Goal: Information Seeking & Learning: Find specific fact

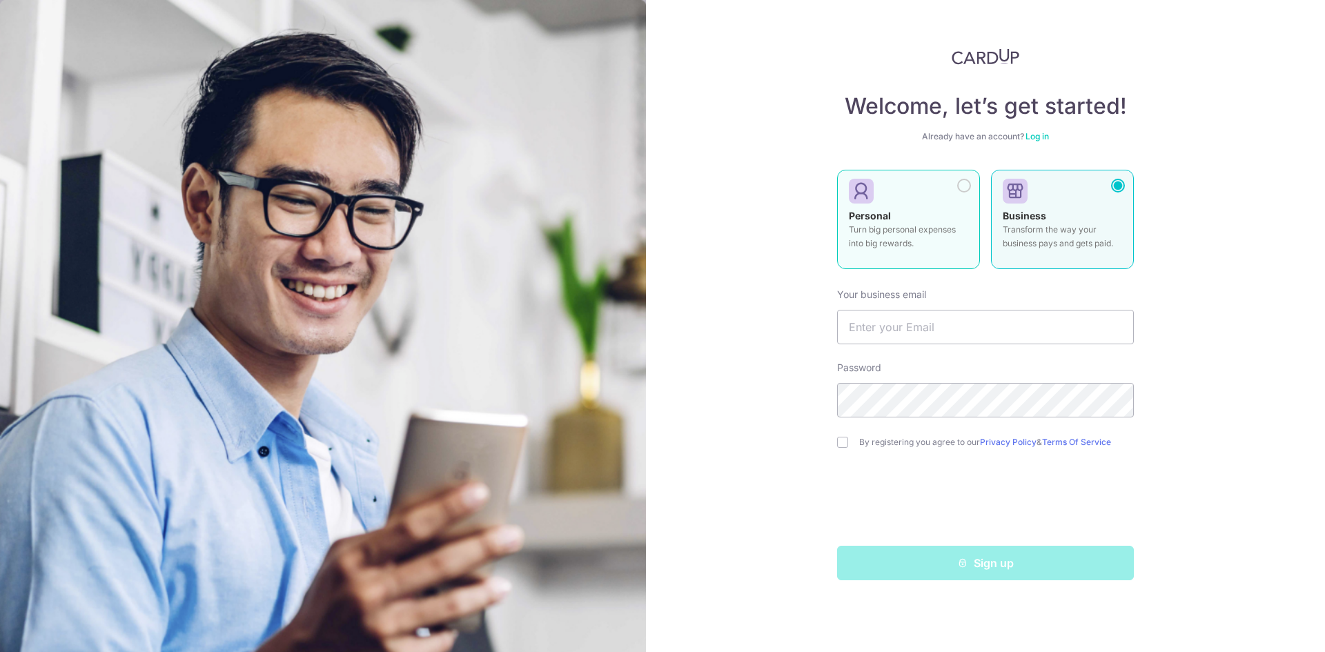
click at [961, 185] on div at bounding box center [964, 186] width 14 height 14
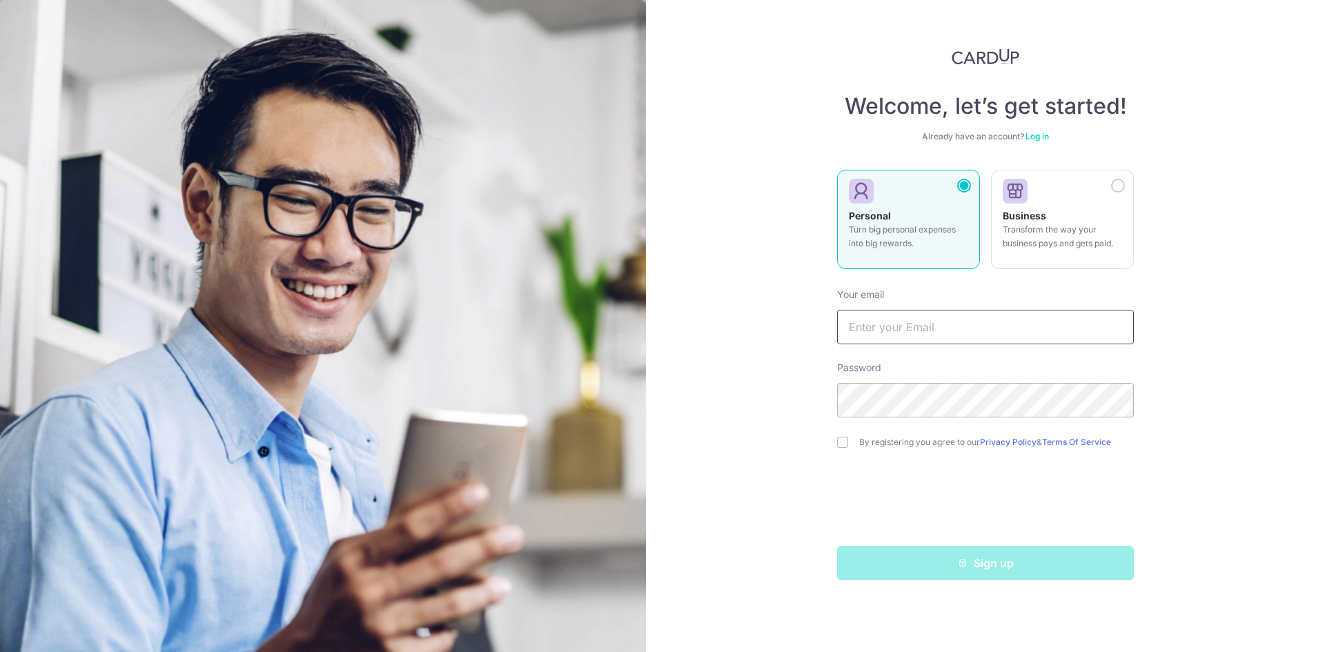
click at [958, 341] on input "text" at bounding box center [985, 327] width 297 height 34
type input "[EMAIL_ADDRESS][DOMAIN_NAME]"
click at [846, 444] on input "checkbox" at bounding box center [842, 442] width 11 height 11
checkbox input "true"
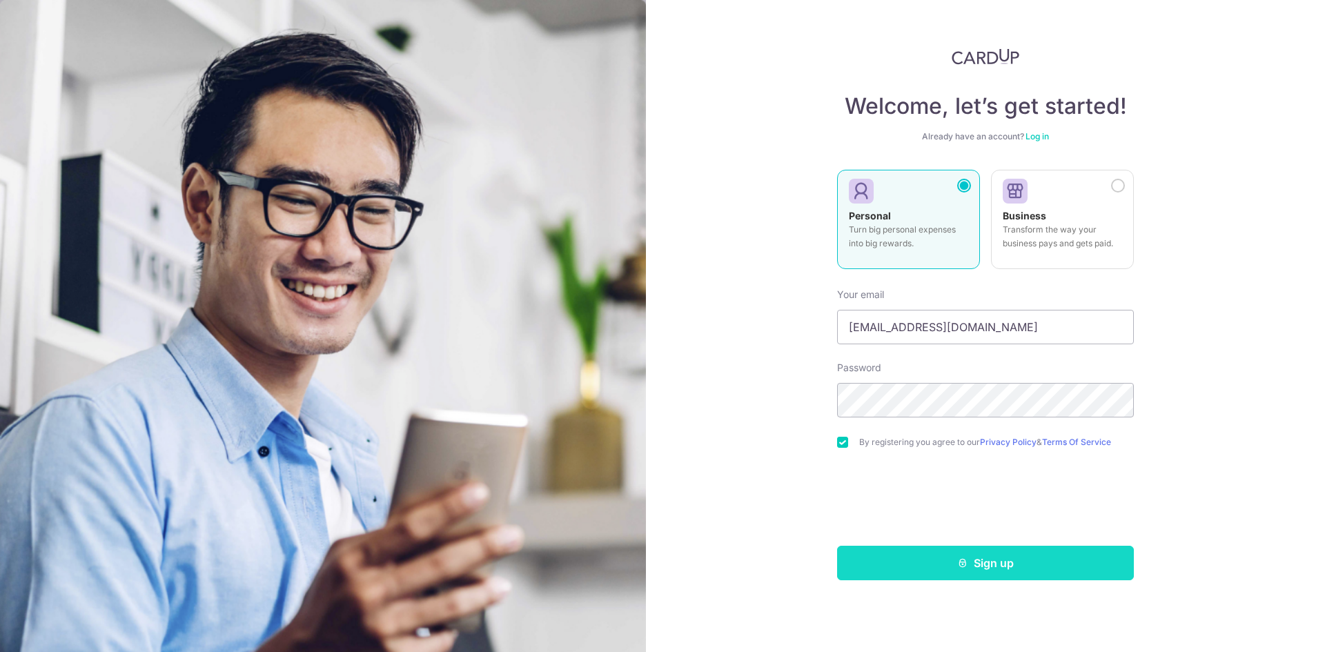
click at [930, 568] on button "Sign up" at bounding box center [985, 563] width 297 height 34
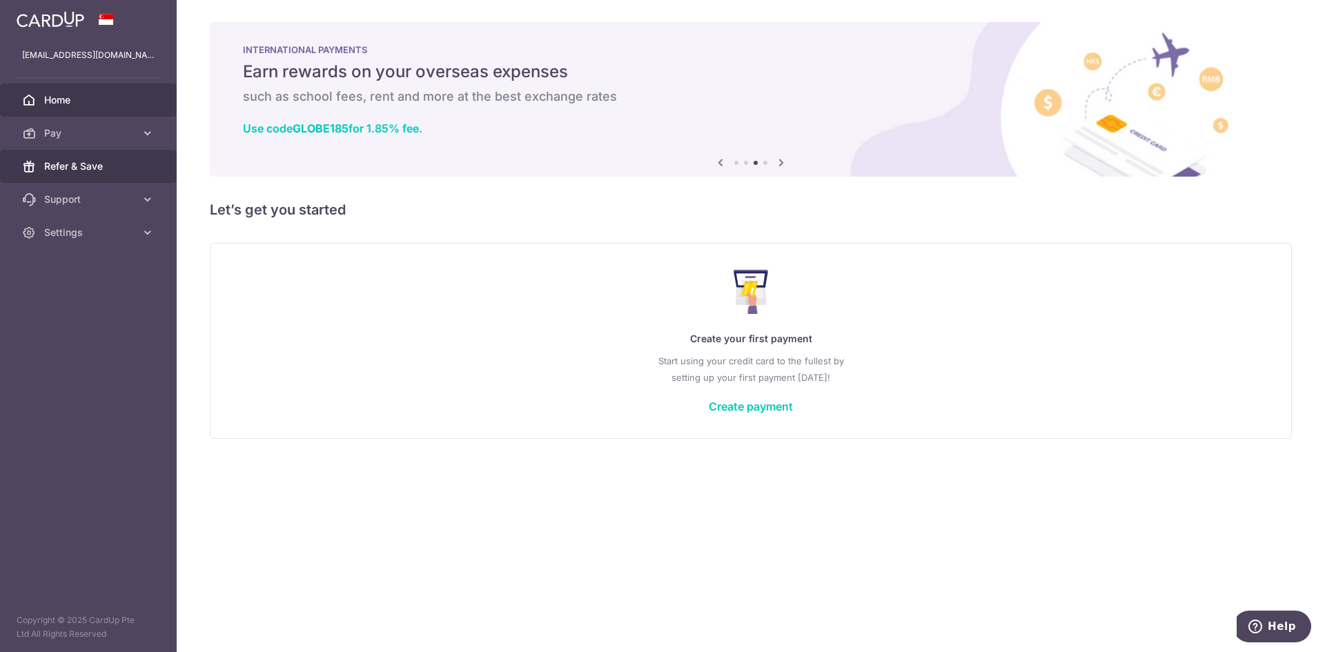
click at [110, 178] on link "Refer & Save" at bounding box center [88, 166] width 177 height 33
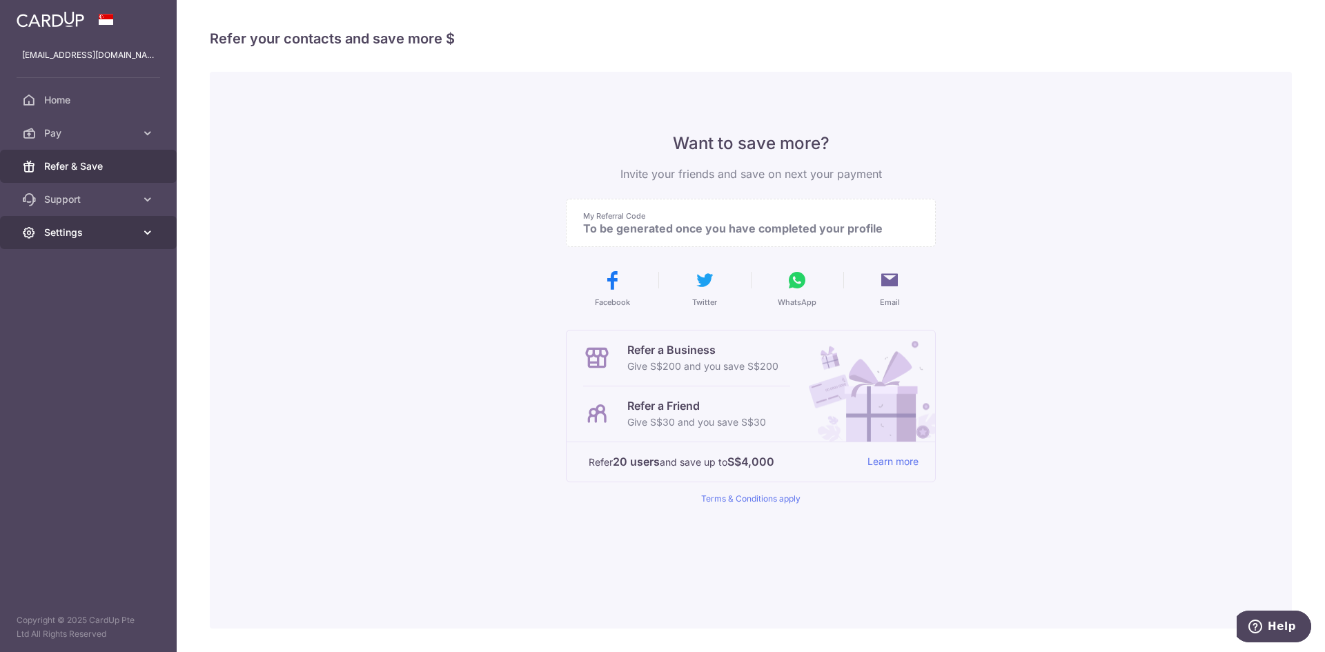
click at [138, 229] on link "Settings" at bounding box center [88, 232] width 177 height 33
click at [98, 55] on p "[EMAIL_ADDRESS][DOMAIN_NAME]" at bounding box center [88, 55] width 132 height 14
click at [87, 102] on span "Home" at bounding box center [89, 100] width 91 height 14
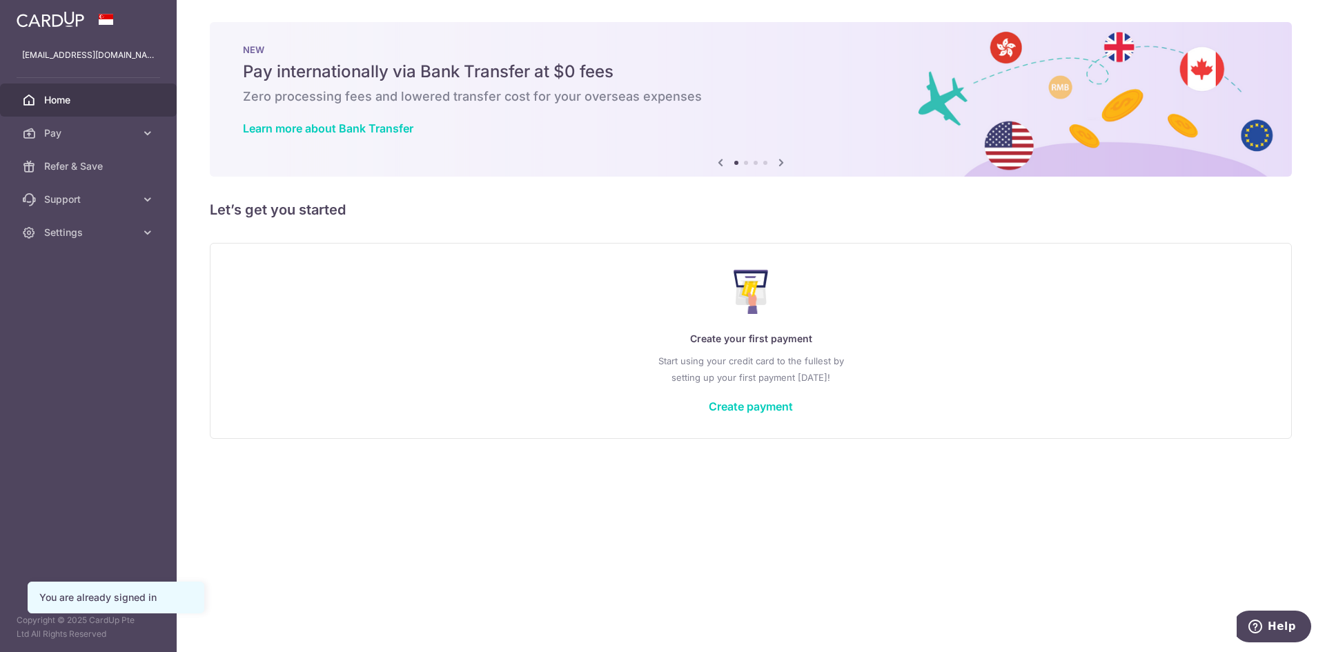
click at [50, 21] on img at bounding box center [51, 19] width 68 height 17
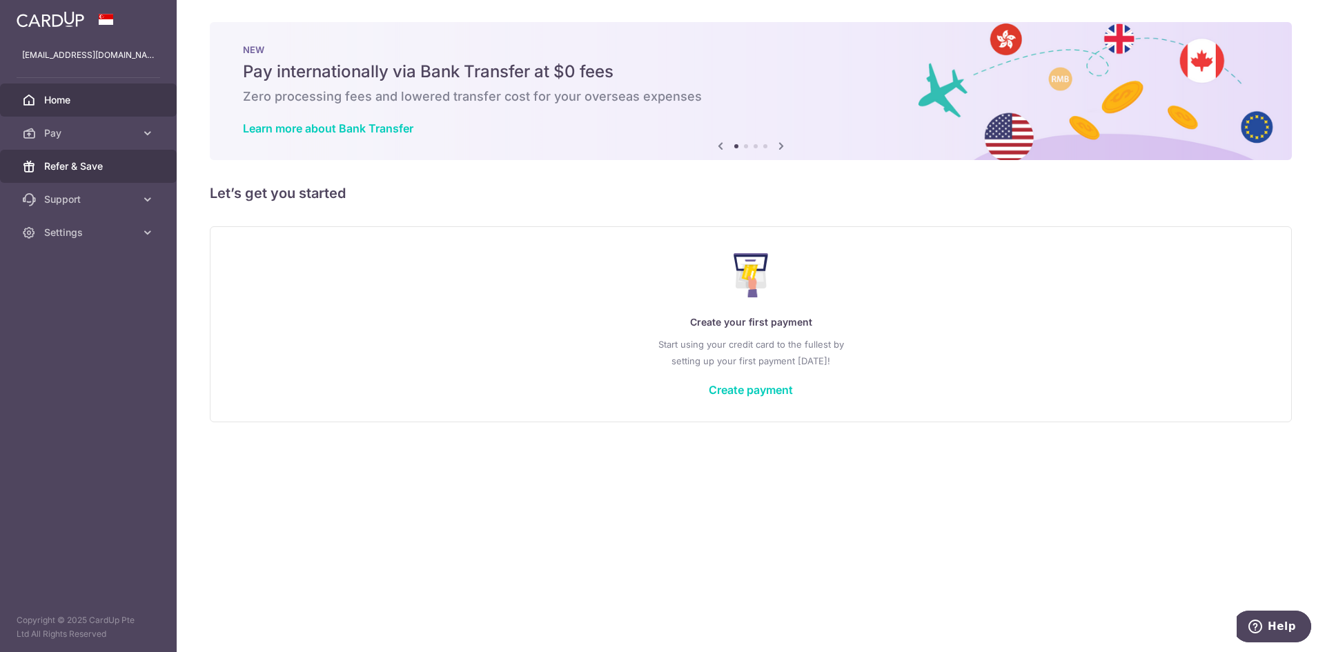
click at [104, 178] on link "Refer & Save" at bounding box center [88, 166] width 177 height 33
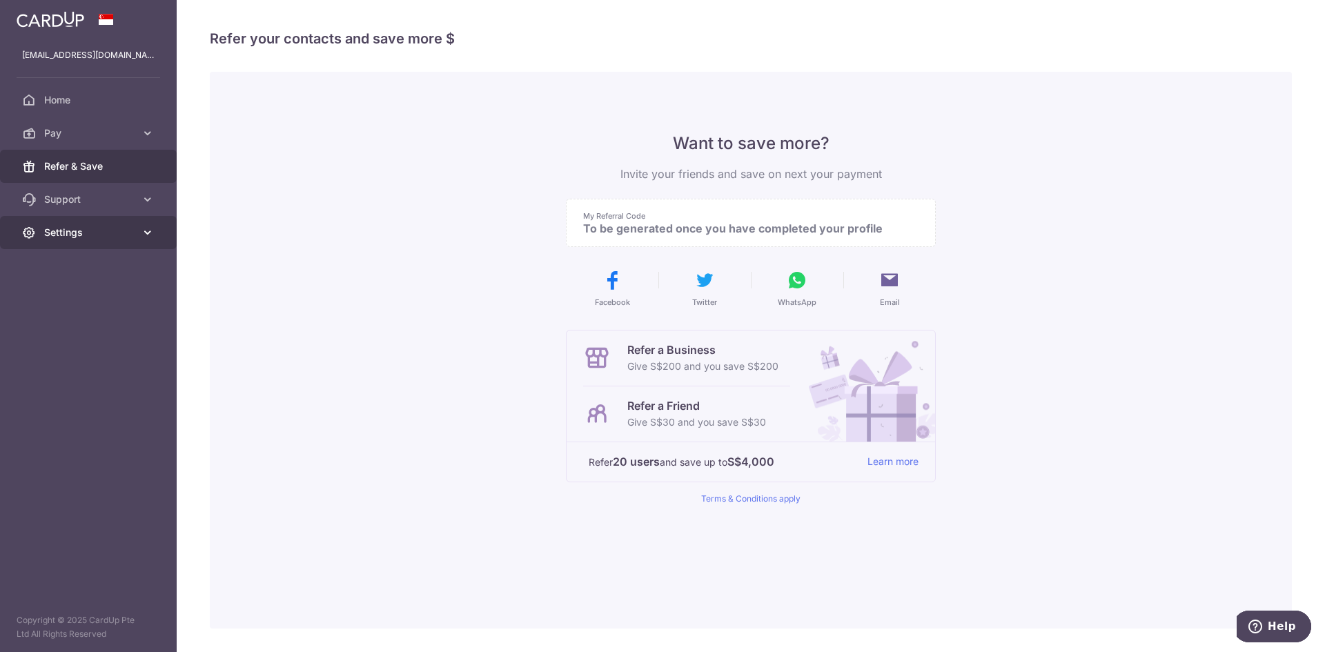
click at [146, 233] on icon at bounding box center [148, 233] width 14 height 14
click at [105, 273] on link "Account" at bounding box center [88, 265] width 177 height 33
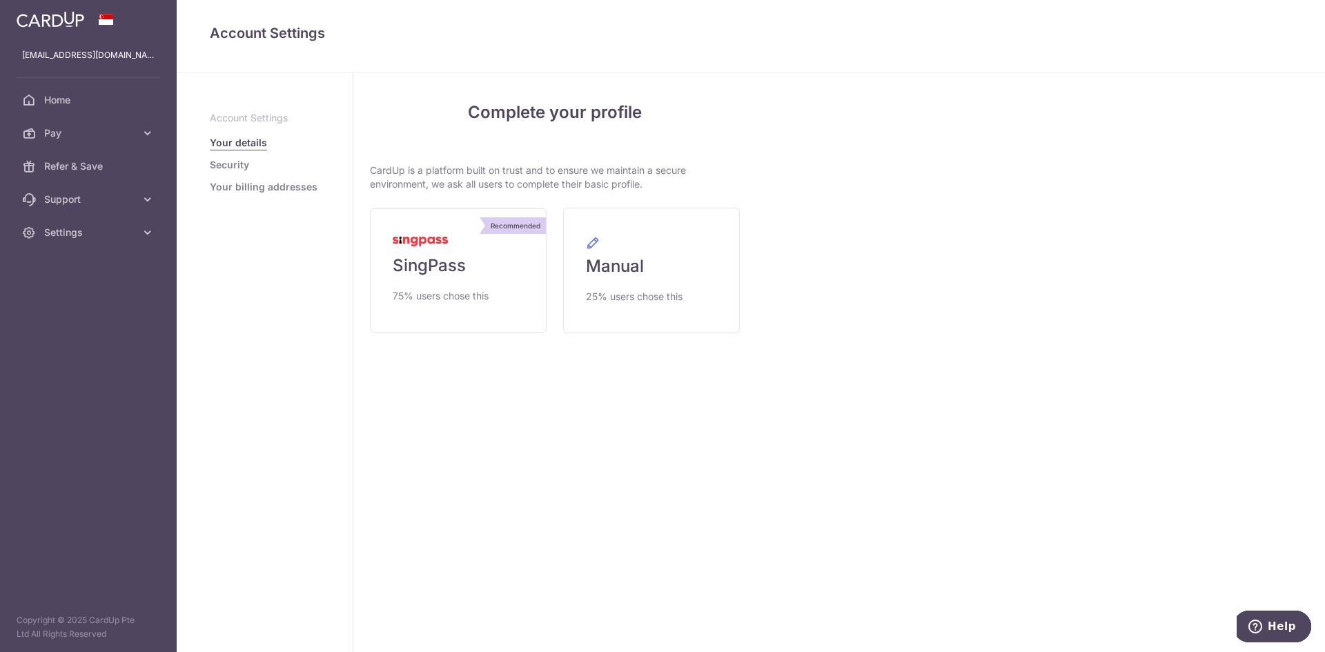
click at [244, 170] on link "Security" at bounding box center [229, 165] width 39 height 14
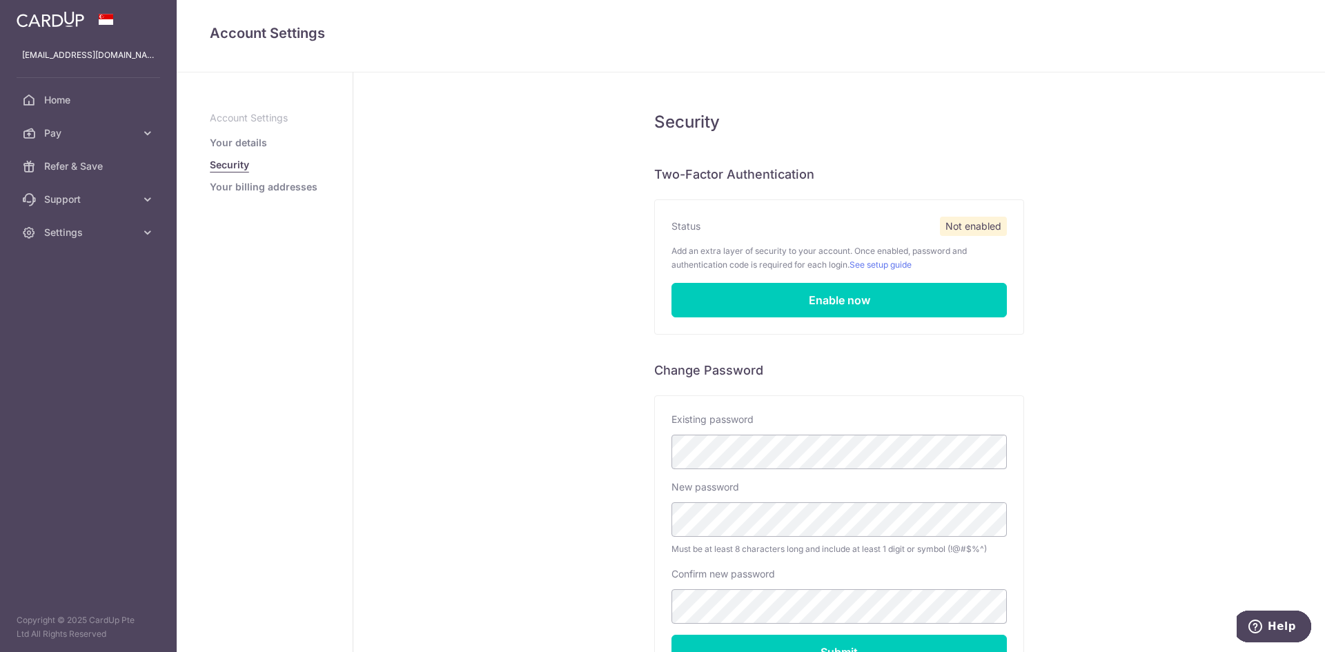
click at [282, 191] on link "Your billing addresses" at bounding box center [264, 187] width 108 height 14
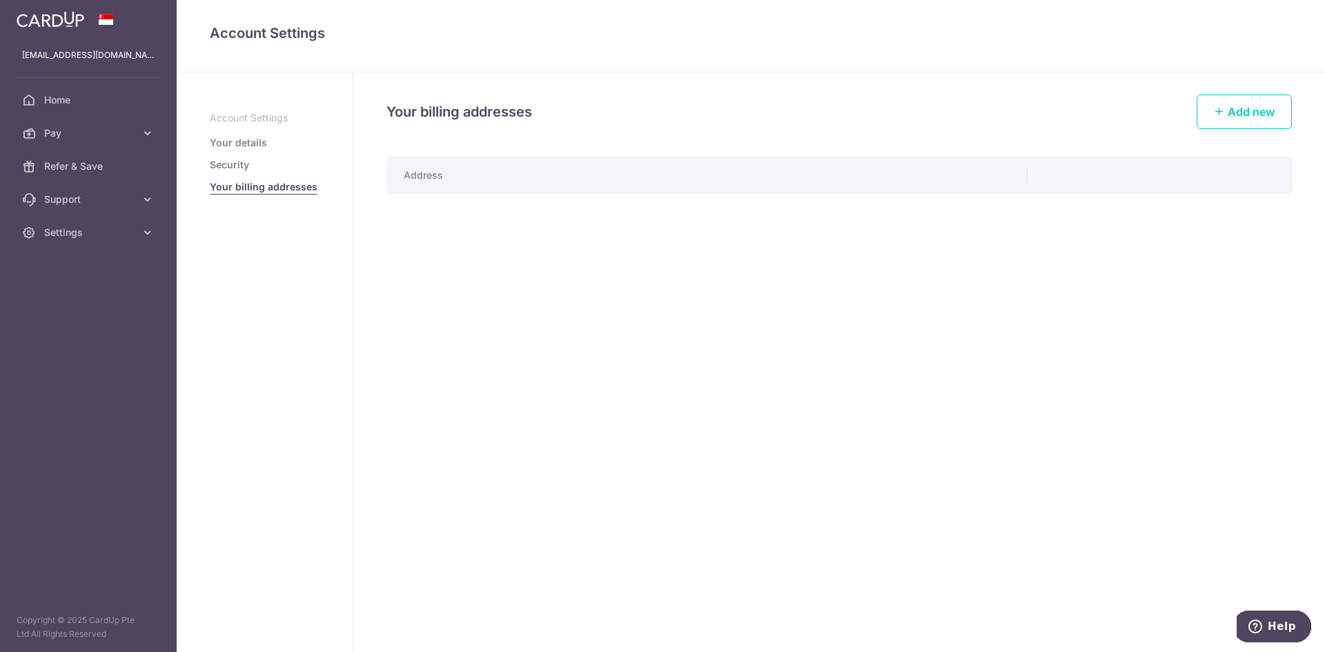
click at [244, 170] on link "Security" at bounding box center [229, 165] width 39 height 14
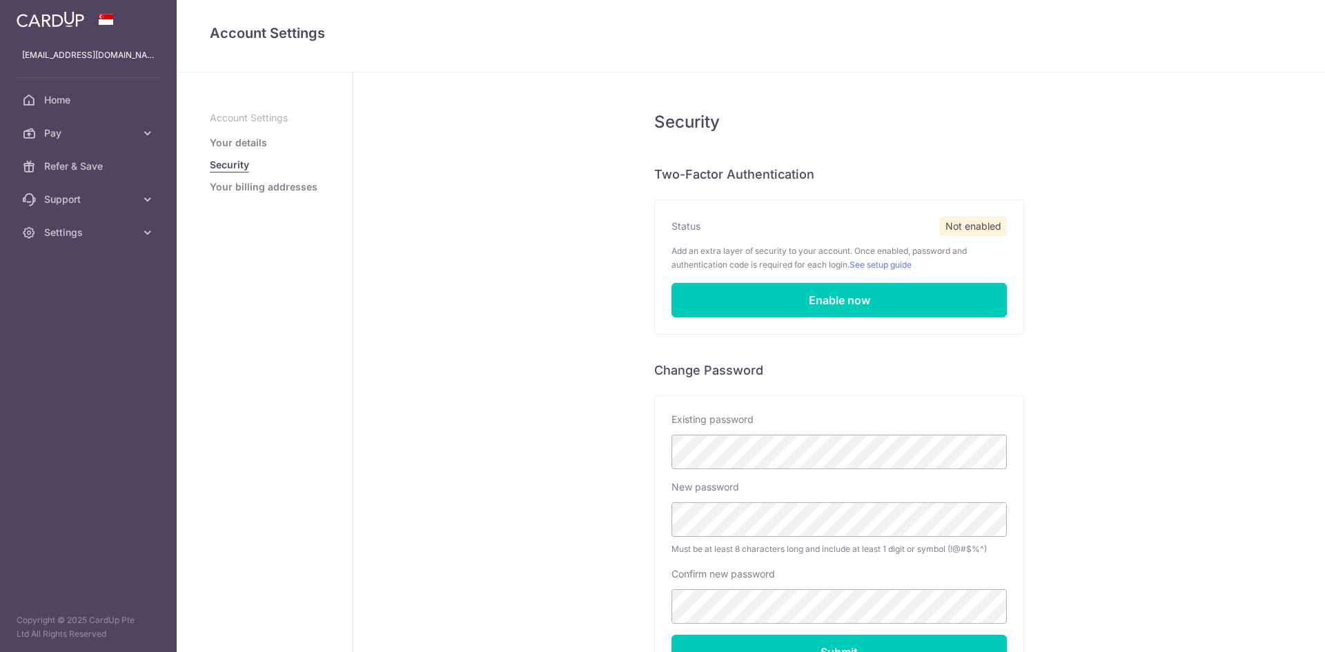
click at [242, 144] on link "Your details" at bounding box center [238, 143] width 57 height 14
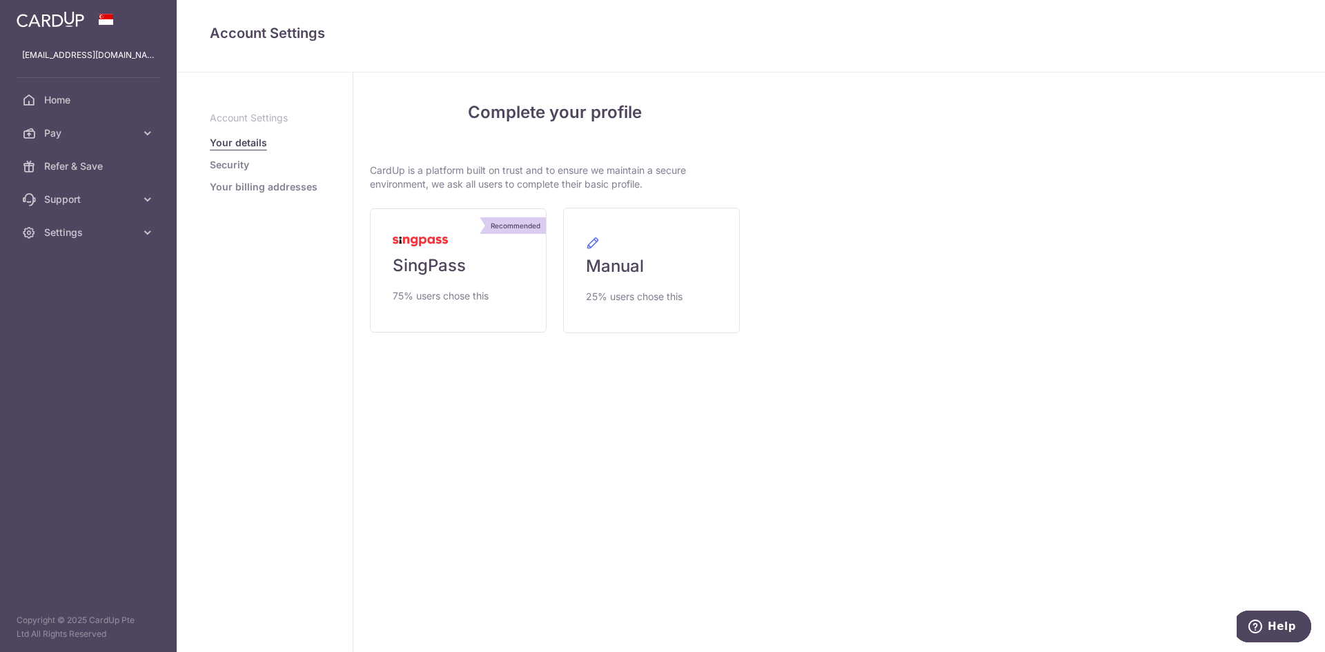
click at [106, 135] on span "Pay" at bounding box center [89, 133] width 91 height 14
click at [116, 99] on span "Home" at bounding box center [89, 100] width 91 height 14
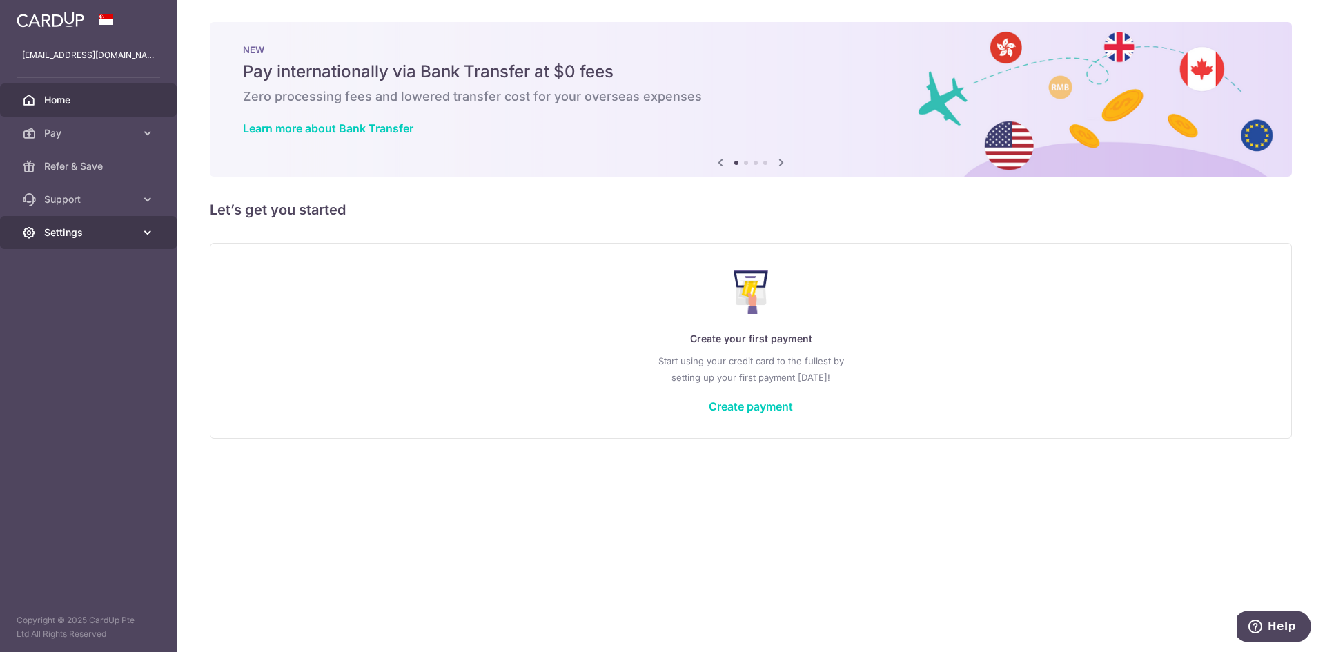
click at [138, 229] on link "Settings" at bounding box center [88, 232] width 177 height 33
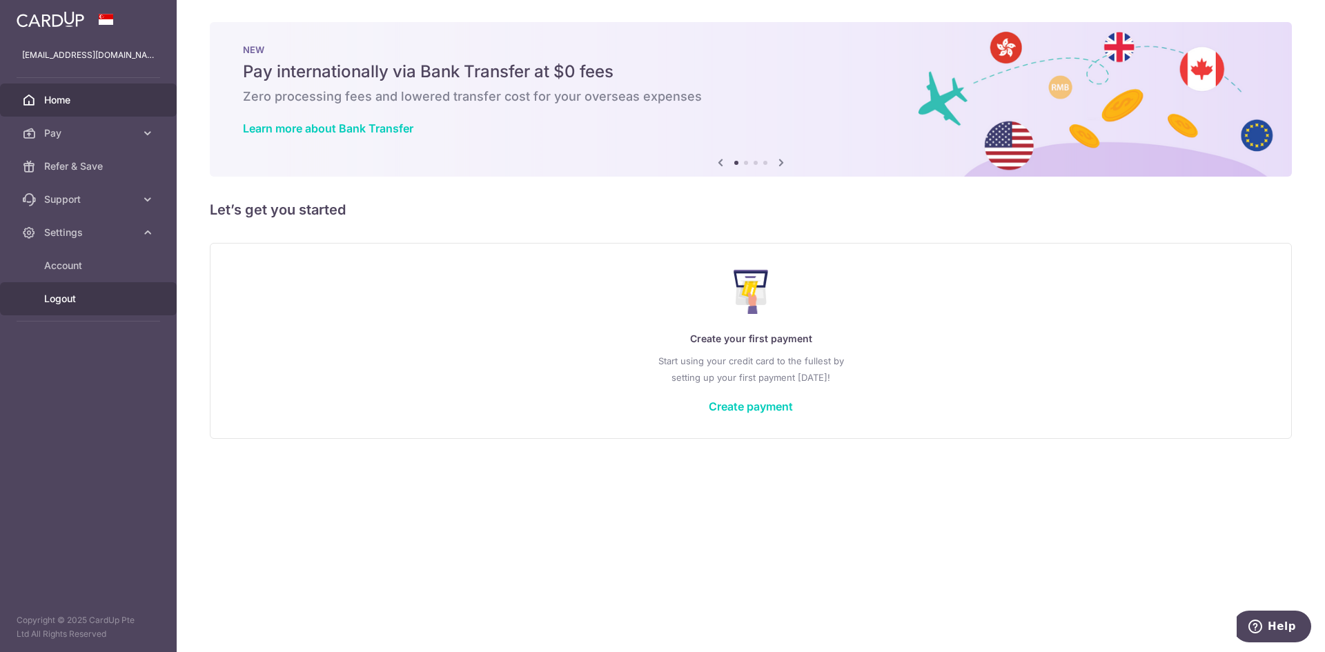
click at [91, 297] on span "Logout" at bounding box center [89, 299] width 91 height 14
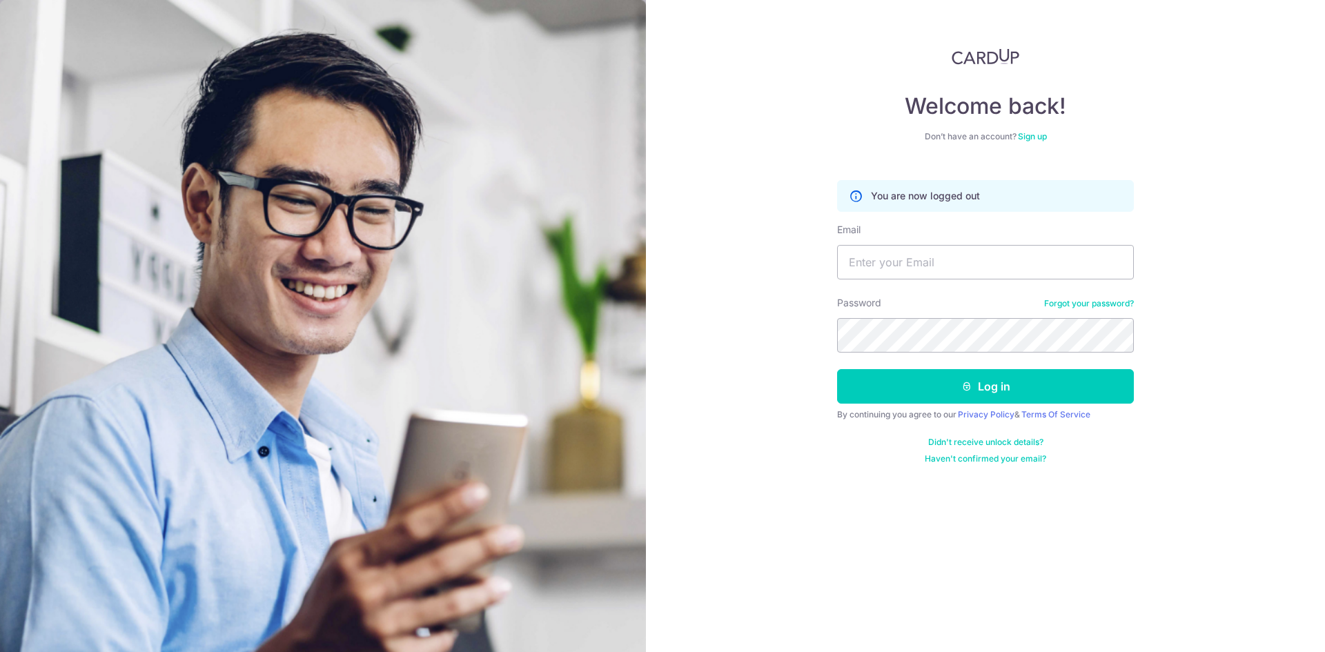
click at [1047, 136] on link "Sign up" at bounding box center [1032, 136] width 29 height 10
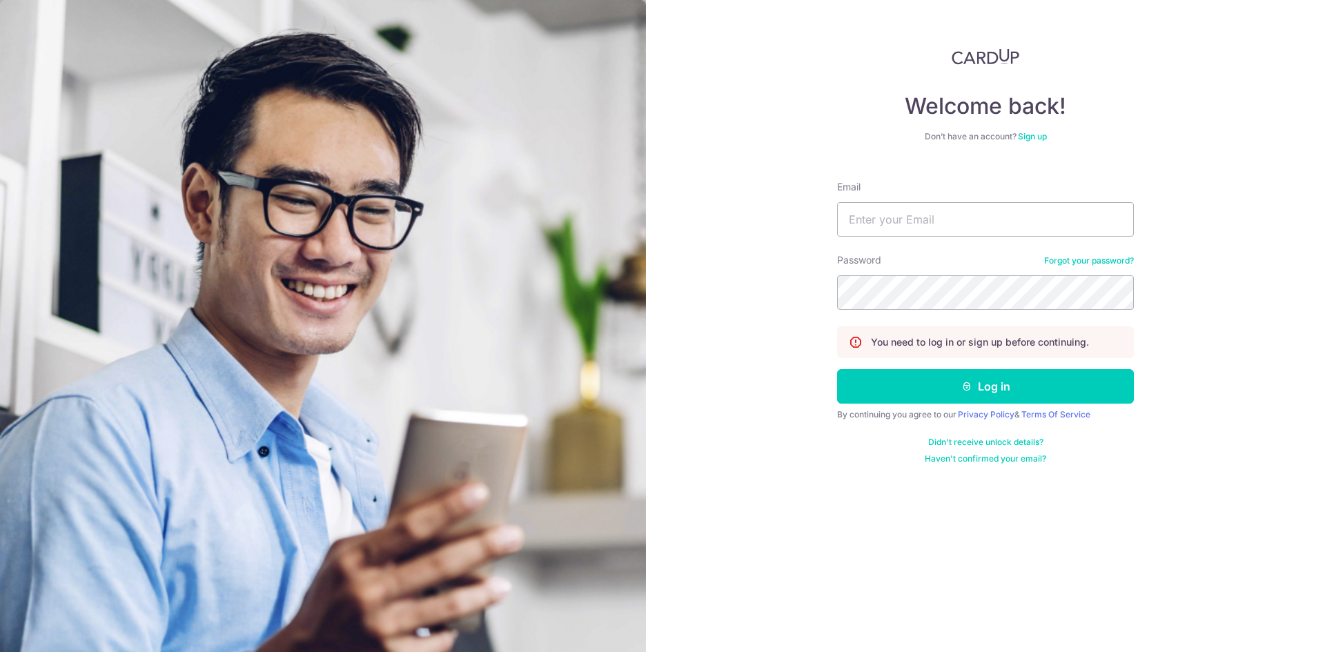
click at [1001, 58] on img at bounding box center [985, 56] width 68 height 17
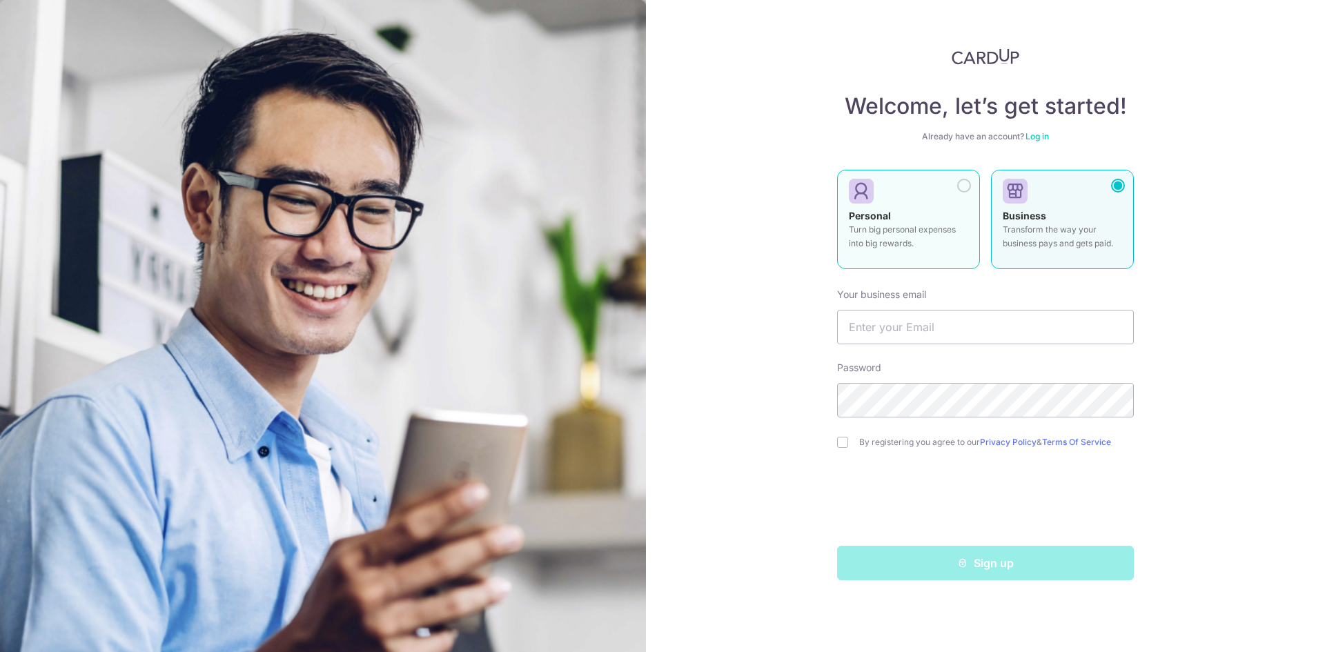
click at [967, 187] on div at bounding box center [964, 186] width 14 height 14
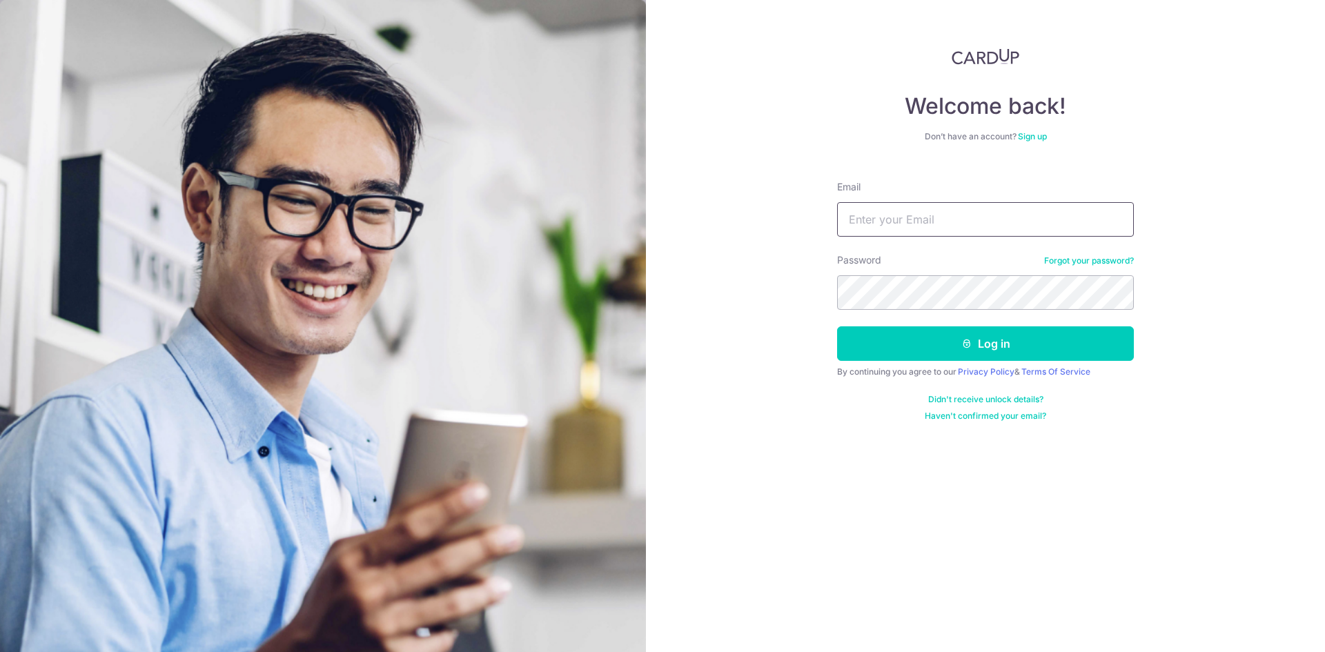
click at [955, 227] on input "Email" at bounding box center [985, 219] width 297 height 34
type input "[EMAIL_ADDRESS][DOMAIN_NAME]"
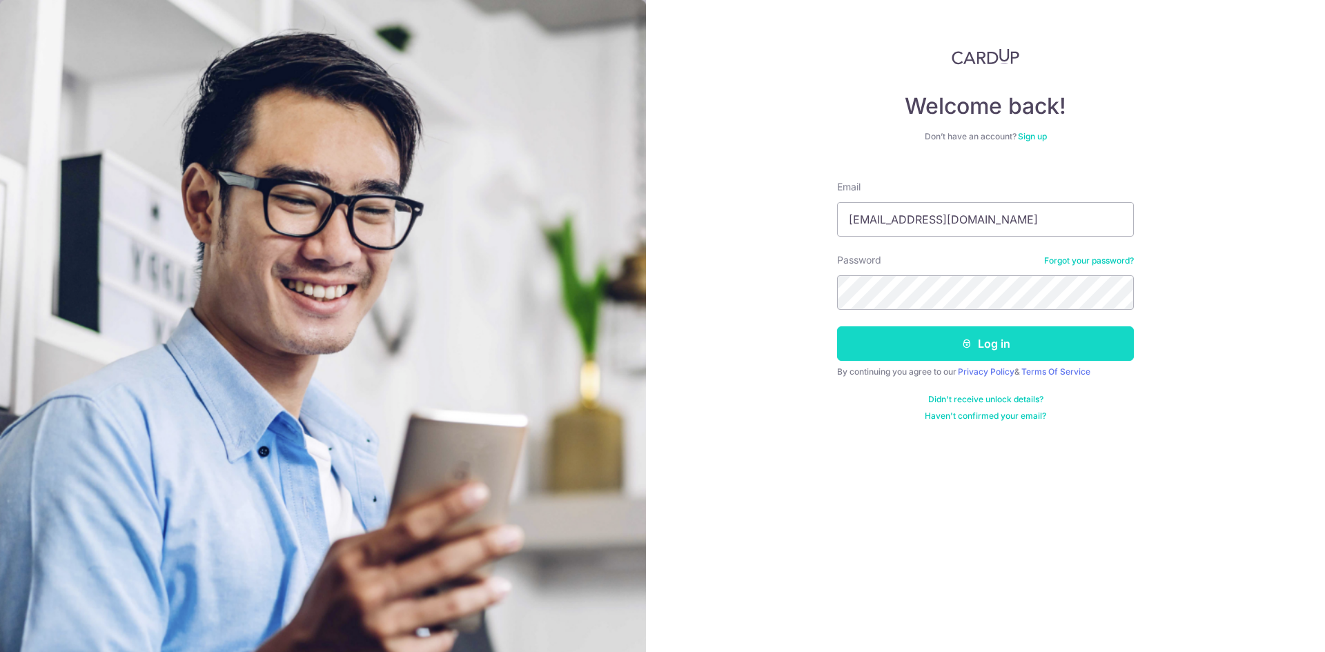
click at [1074, 350] on button "Log in" at bounding box center [985, 343] width 297 height 34
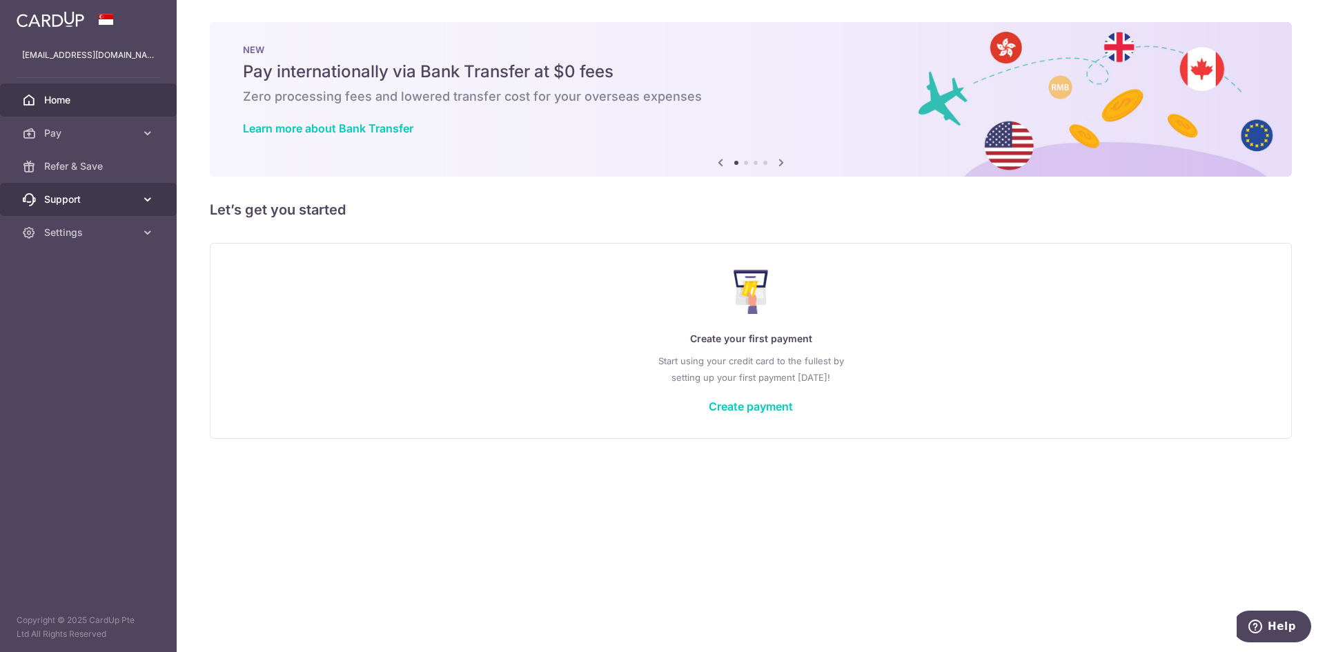
click at [96, 196] on span "Support" at bounding box center [89, 199] width 91 height 14
click at [93, 239] on link "FAQ" at bounding box center [88, 232] width 177 height 33
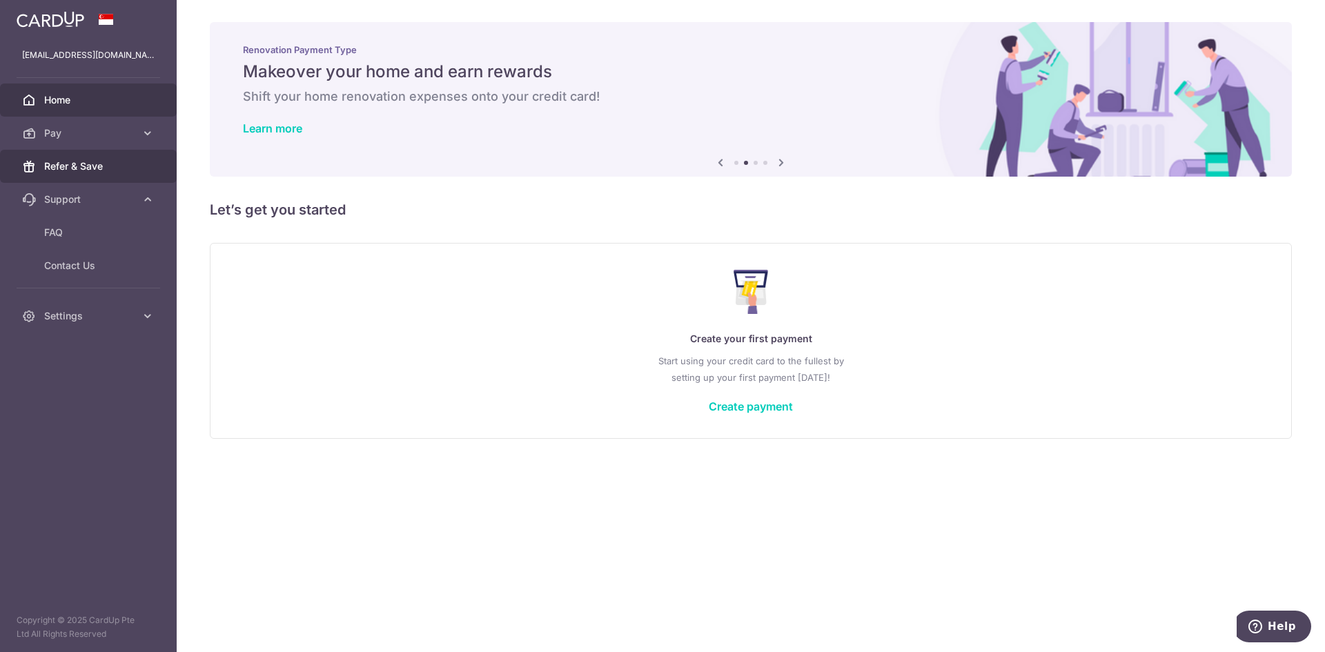
click at [83, 172] on span "Refer & Save" at bounding box center [89, 166] width 91 height 14
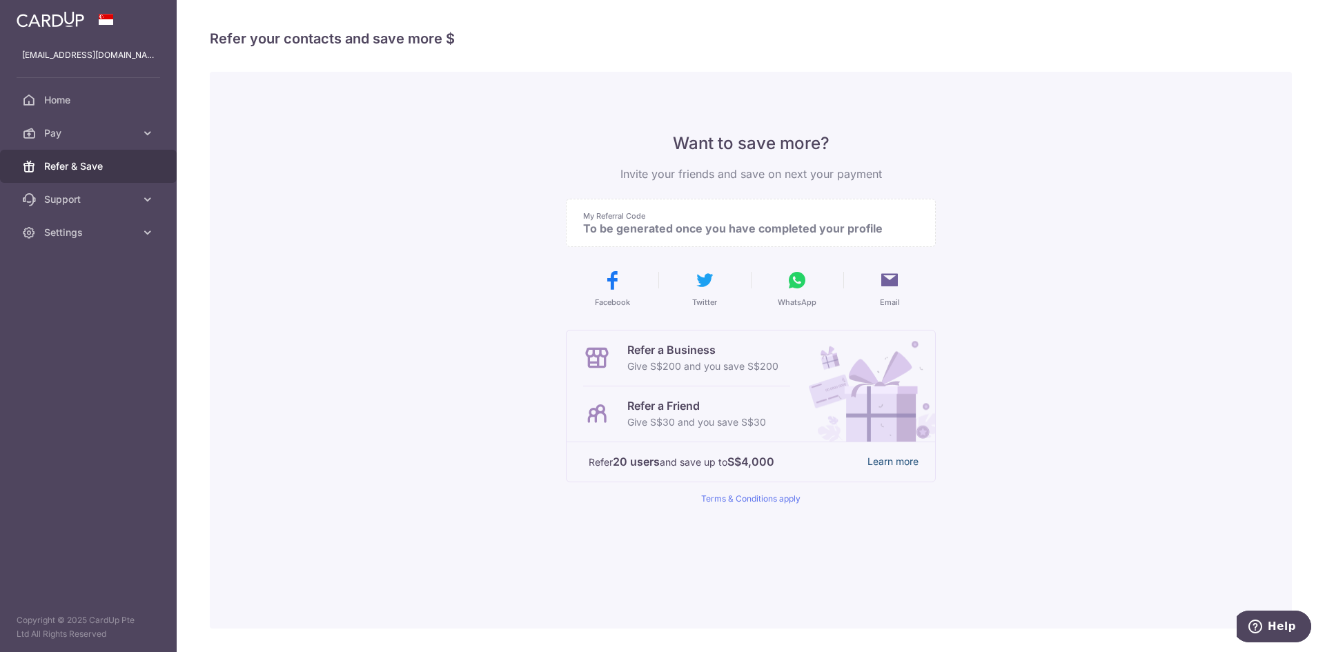
click at [883, 463] on link "Learn more" at bounding box center [892, 461] width 51 height 17
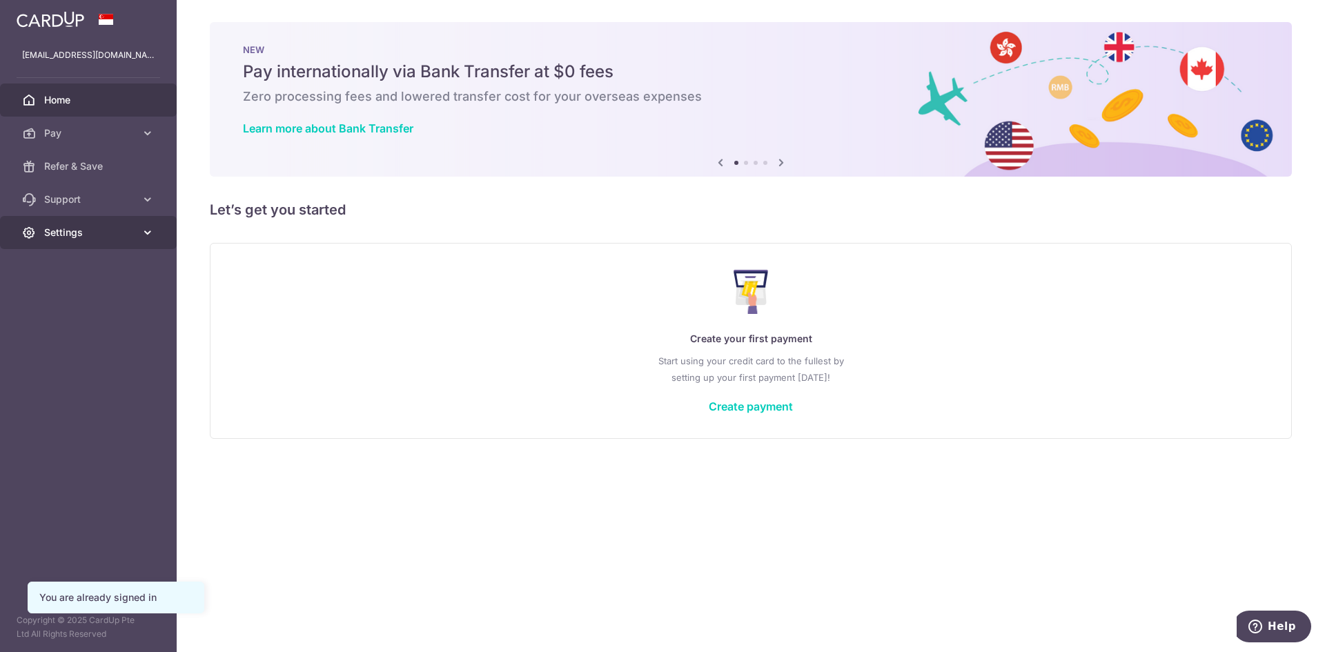
click at [114, 234] on span "Settings" at bounding box center [89, 233] width 91 height 14
click at [114, 270] on span "Account" at bounding box center [89, 266] width 91 height 14
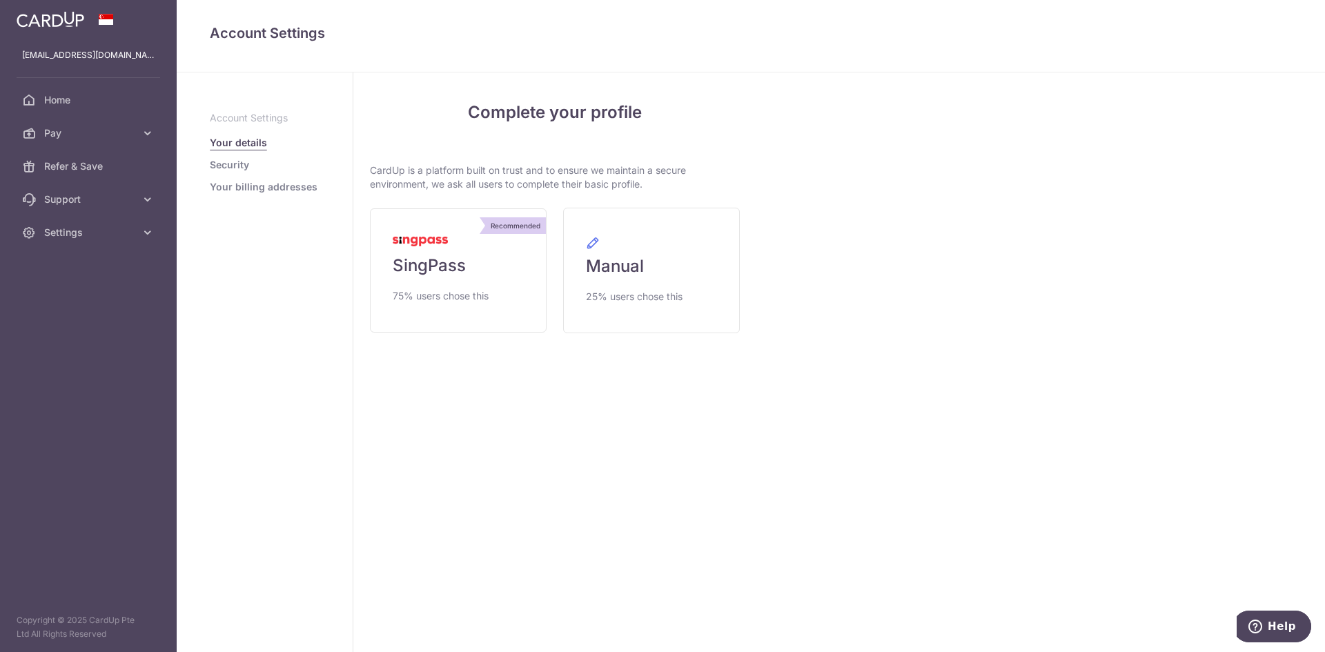
click at [239, 191] on link "Your billing addresses" at bounding box center [264, 187] width 108 height 14
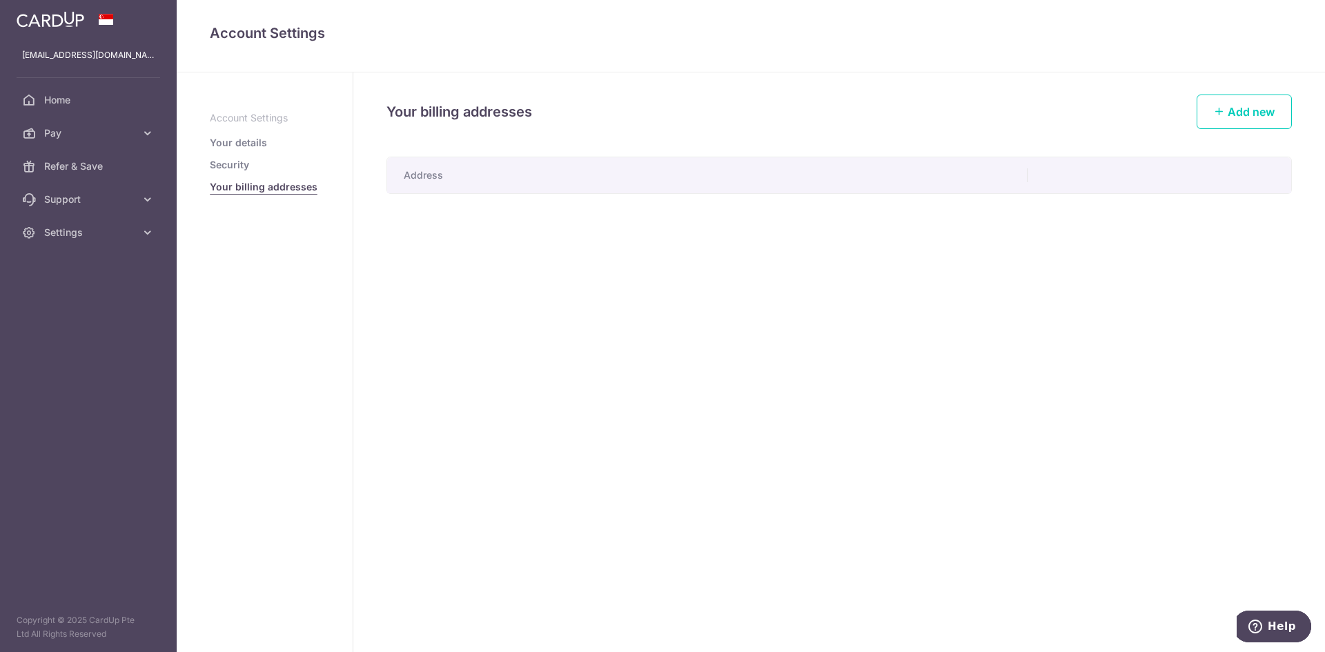
click at [240, 161] on link "Security" at bounding box center [229, 165] width 39 height 14
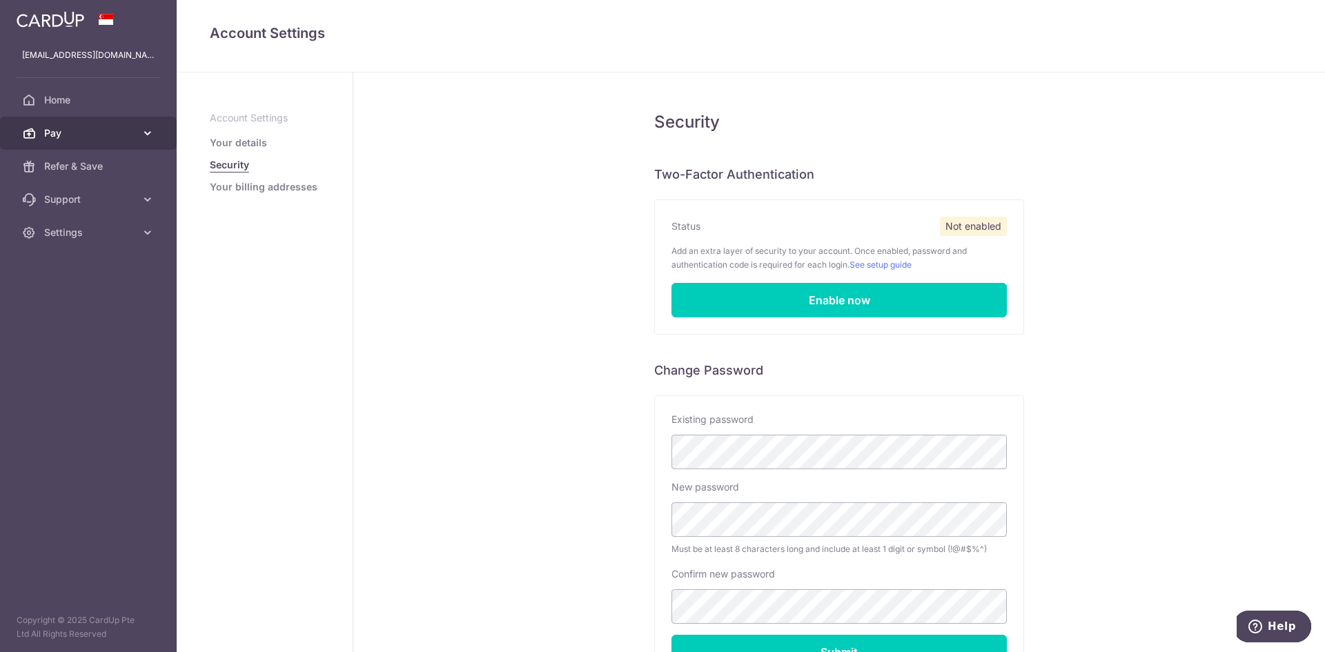
click at [109, 140] on link "Pay" at bounding box center [88, 133] width 177 height 33
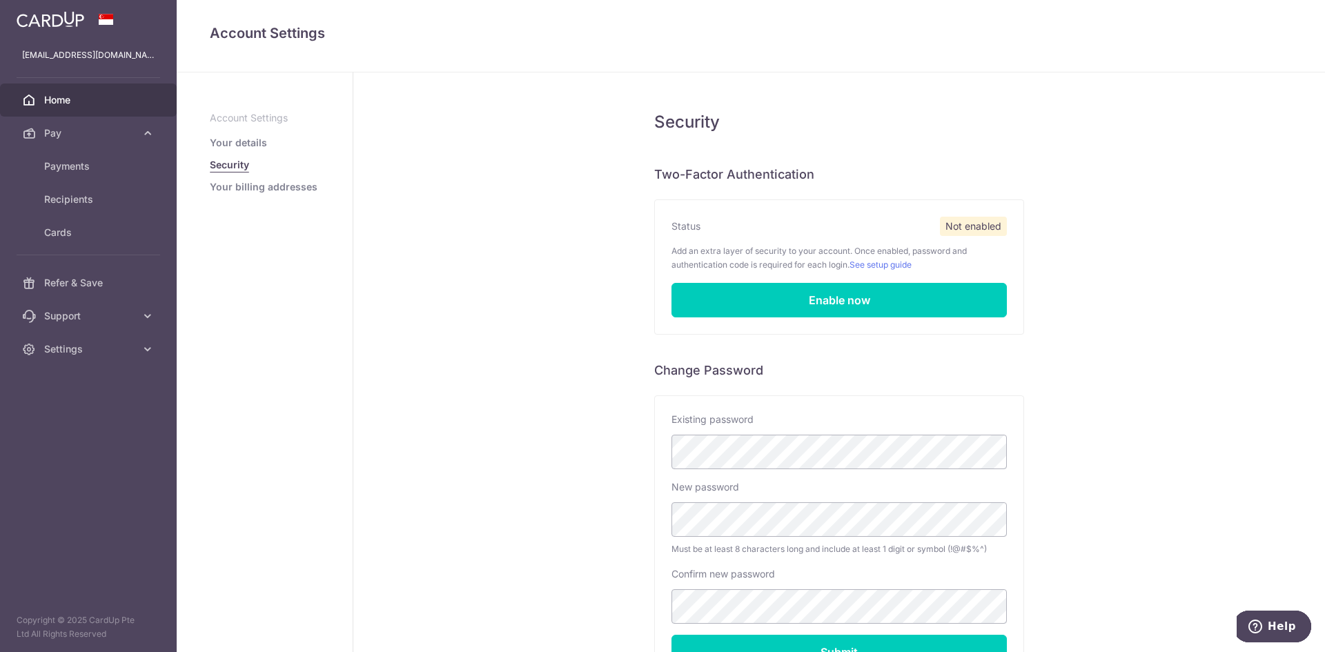
click at [81, 104] on span "Home" at bounding box center [89, 100] width 91 height 14
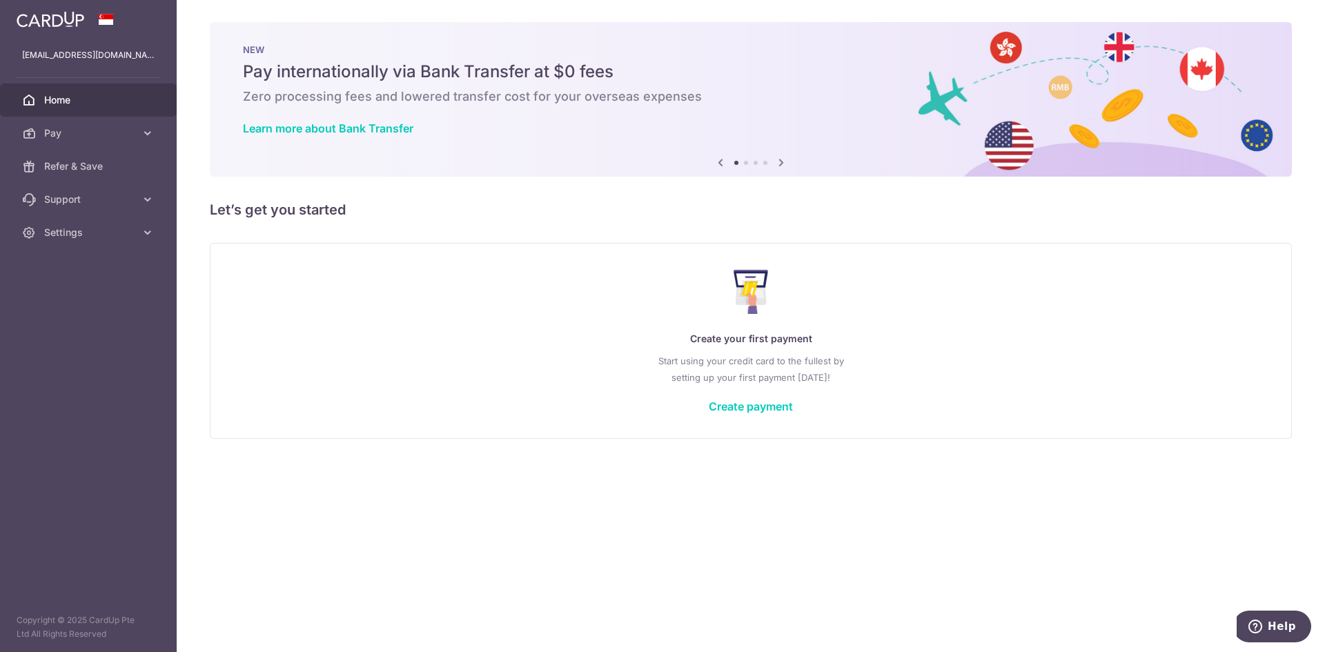
click at [782, 161] on icon at bounding box center [781, 162] width 17 height 17
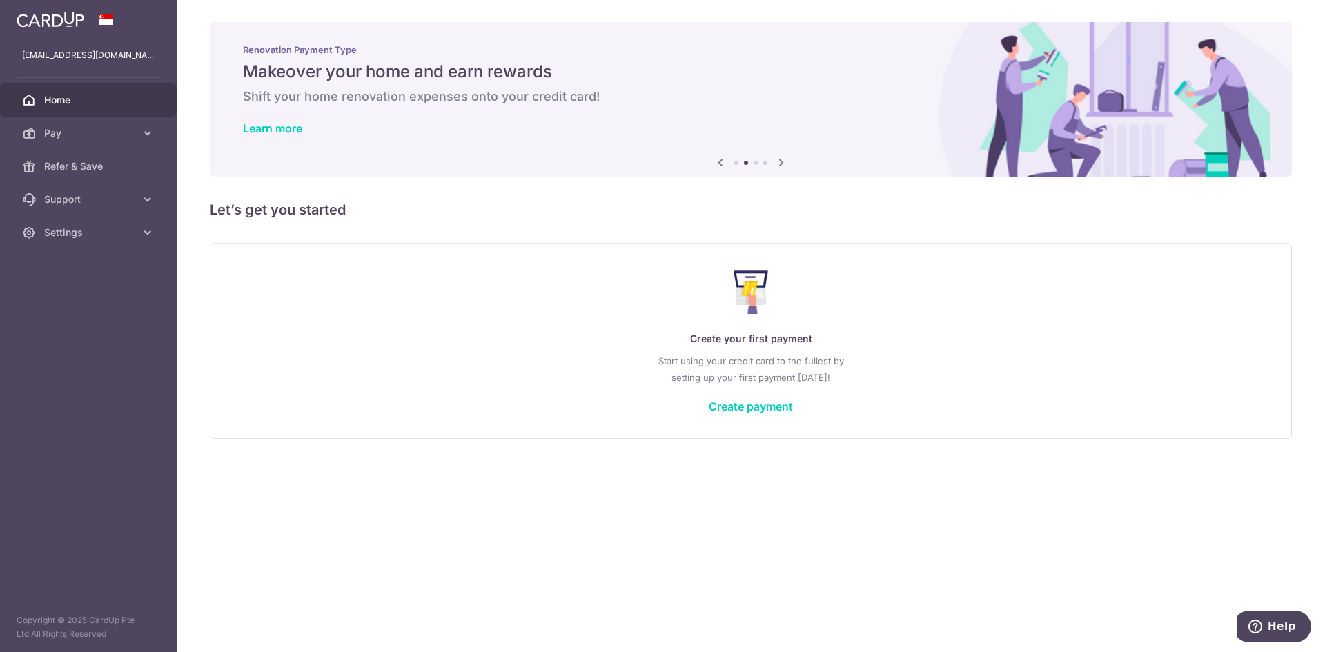
click at [782, 161] on icon at bounding box center [781, 162] width 17 height 17
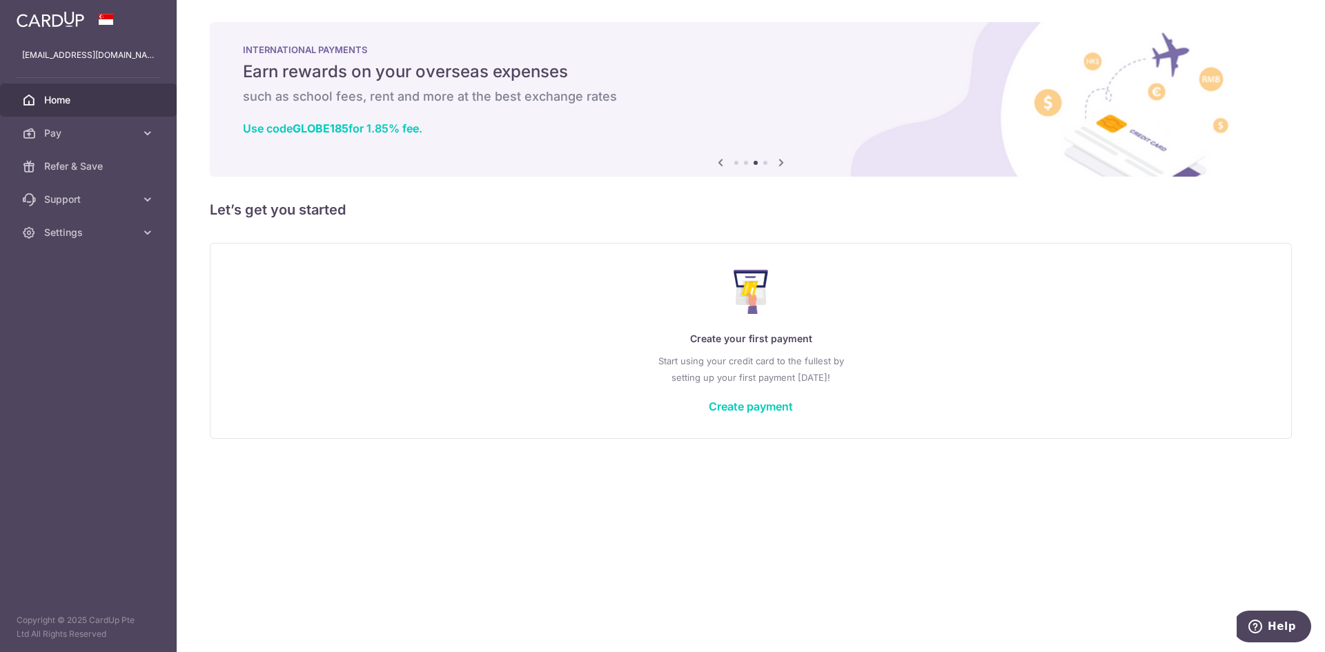
click at [782, 161] on icon at bounding box center [781, 162] width 17 height 17
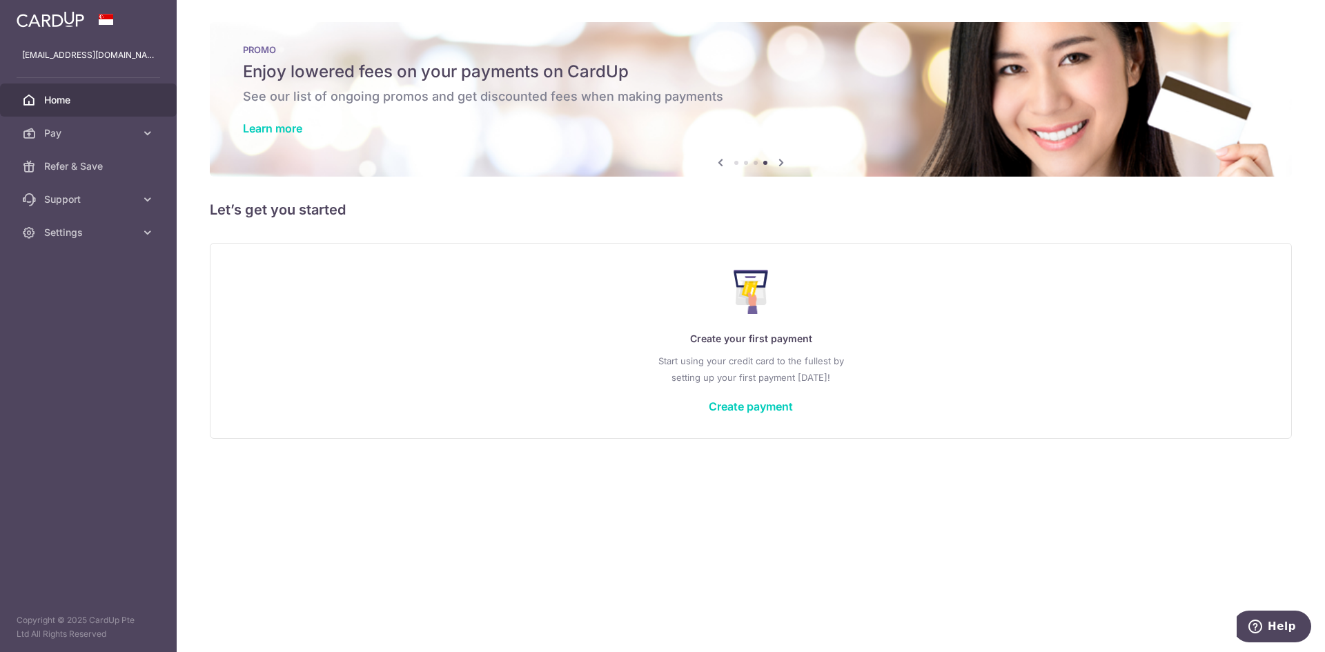
click at [782, 161] on icon at bounding box center [781, 162] width 17 height 17
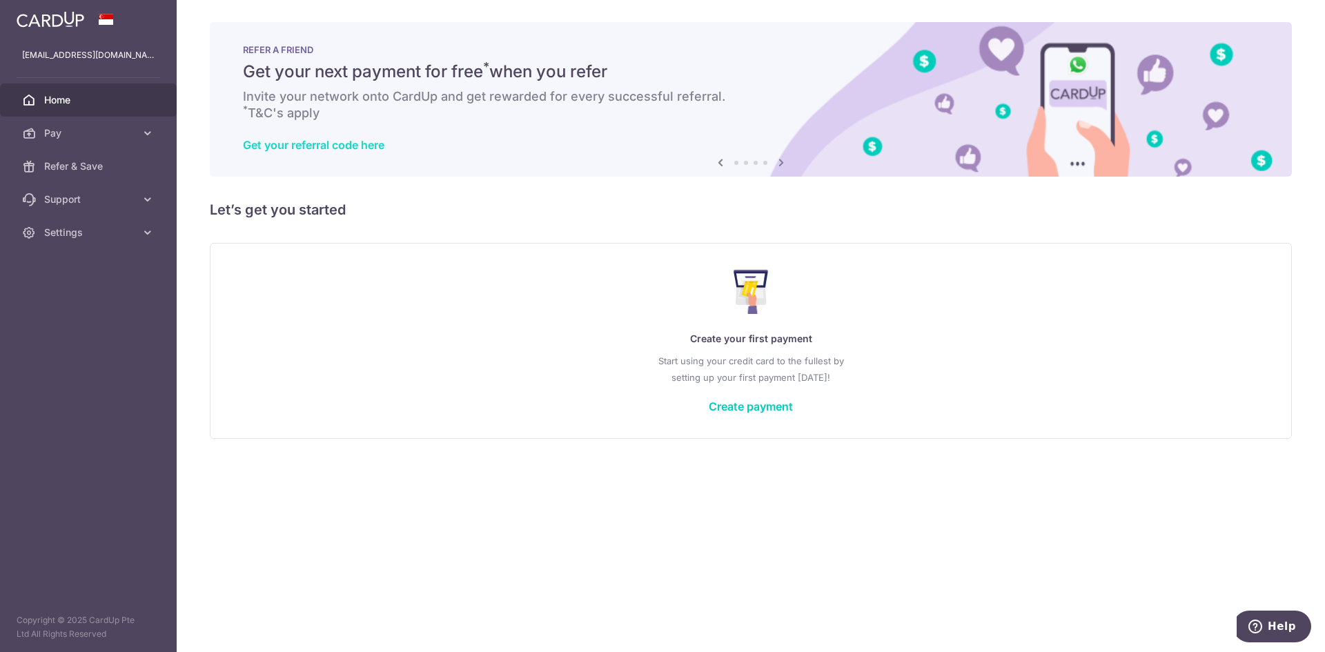
click at [378, 150] on link "Get your referral code here" at bounding box center [313, 145] width 141 height 14
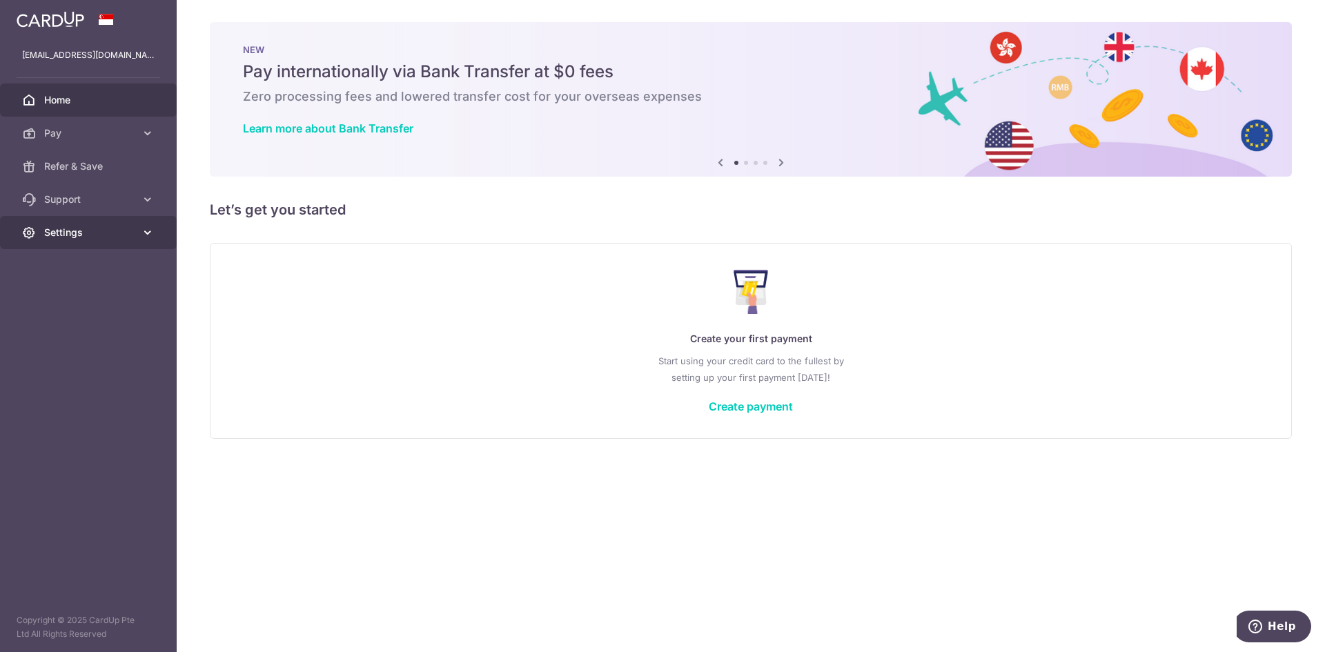
click at [127, 239] on span "Settings" at bounding box center [89, 233] width 91 height 14
click at [116, 265] on span "Account" at bounding box center [89, 266] width 91 height 14
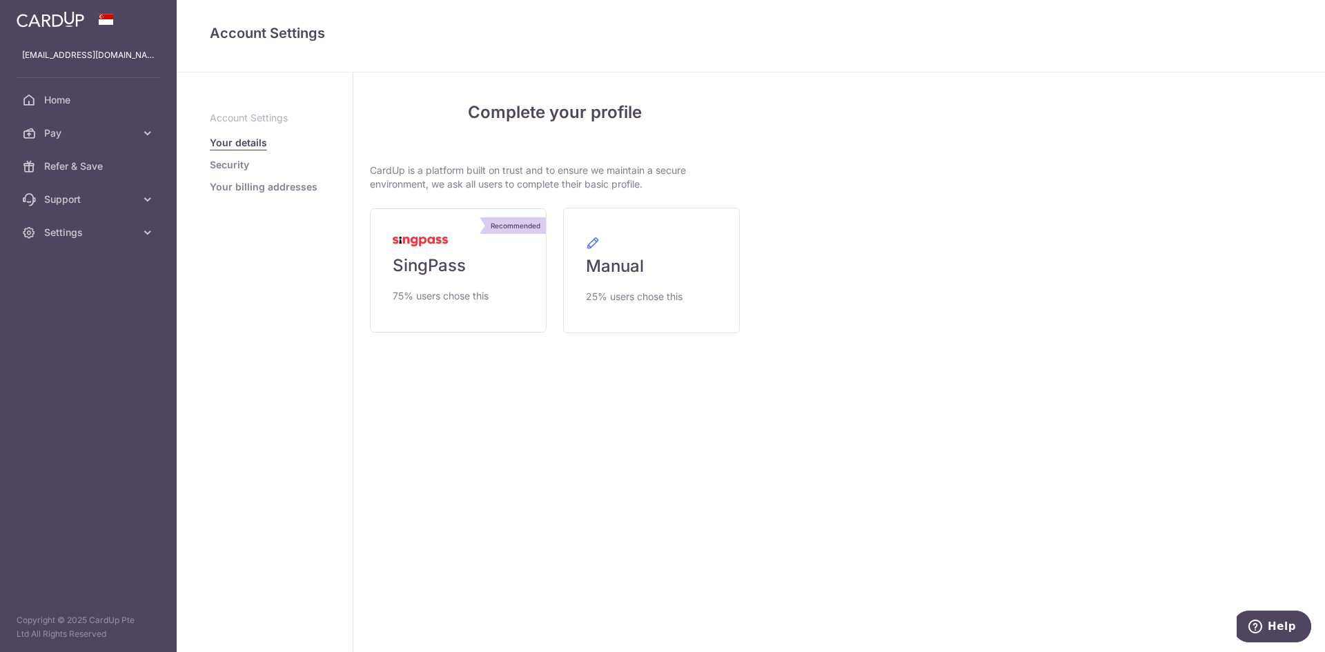
click at [237, 120] on p "Account Settings" at bounding box center [265, 118] width 110 height 14
click at [1292, 626] on span "Help" at bounding box center [1281, 626] width 28 height 12
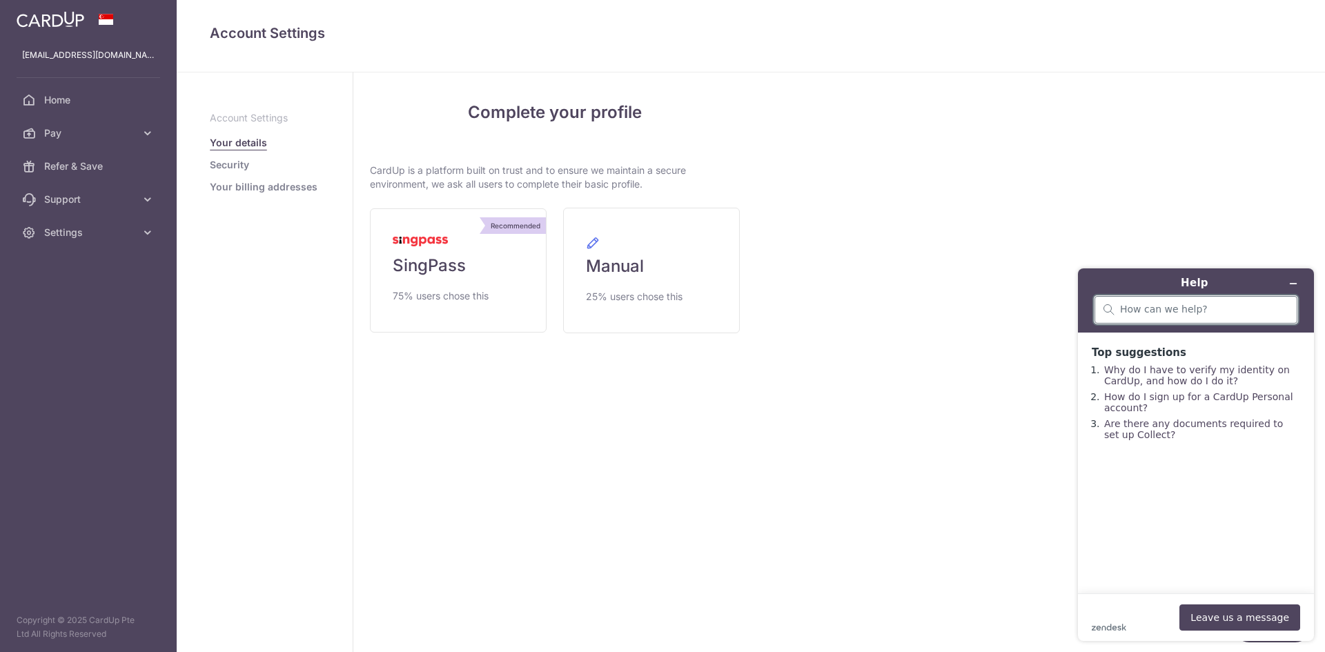
click at [1179, 315] on input "search" at bounding box center [1204, 310] width 168 height 12
type input "Where can I add my friend's referral code"
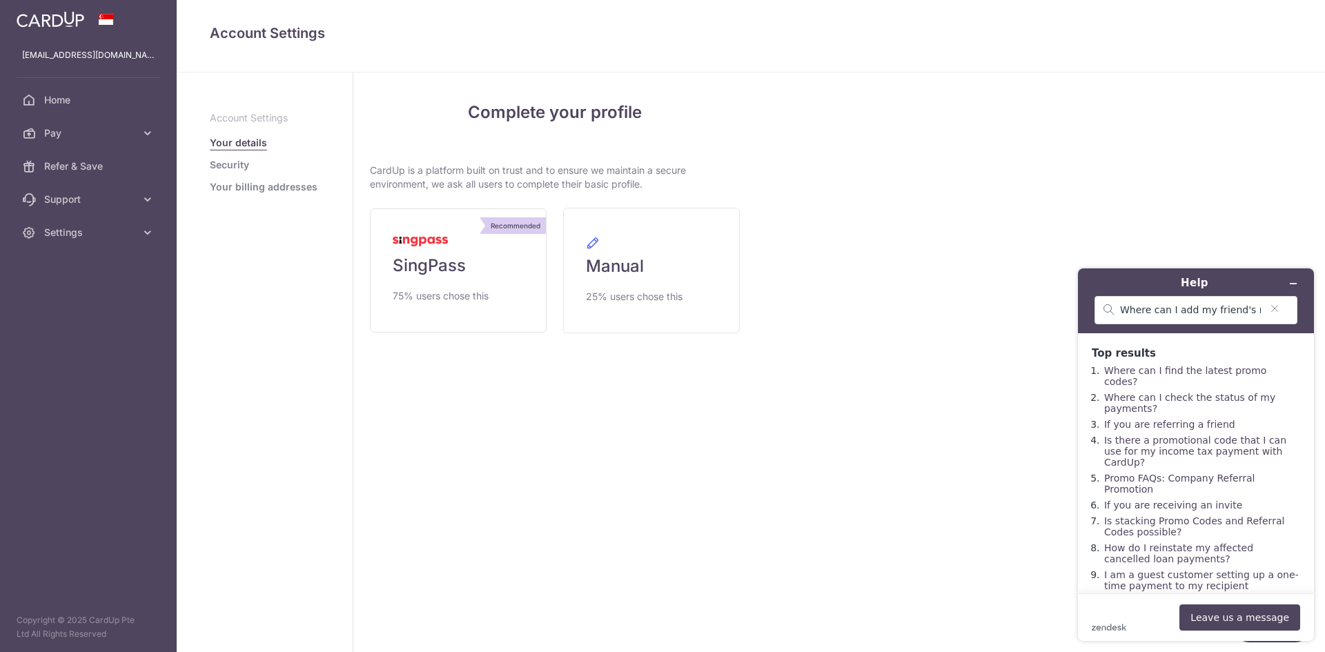
scroll to position [8, 0]
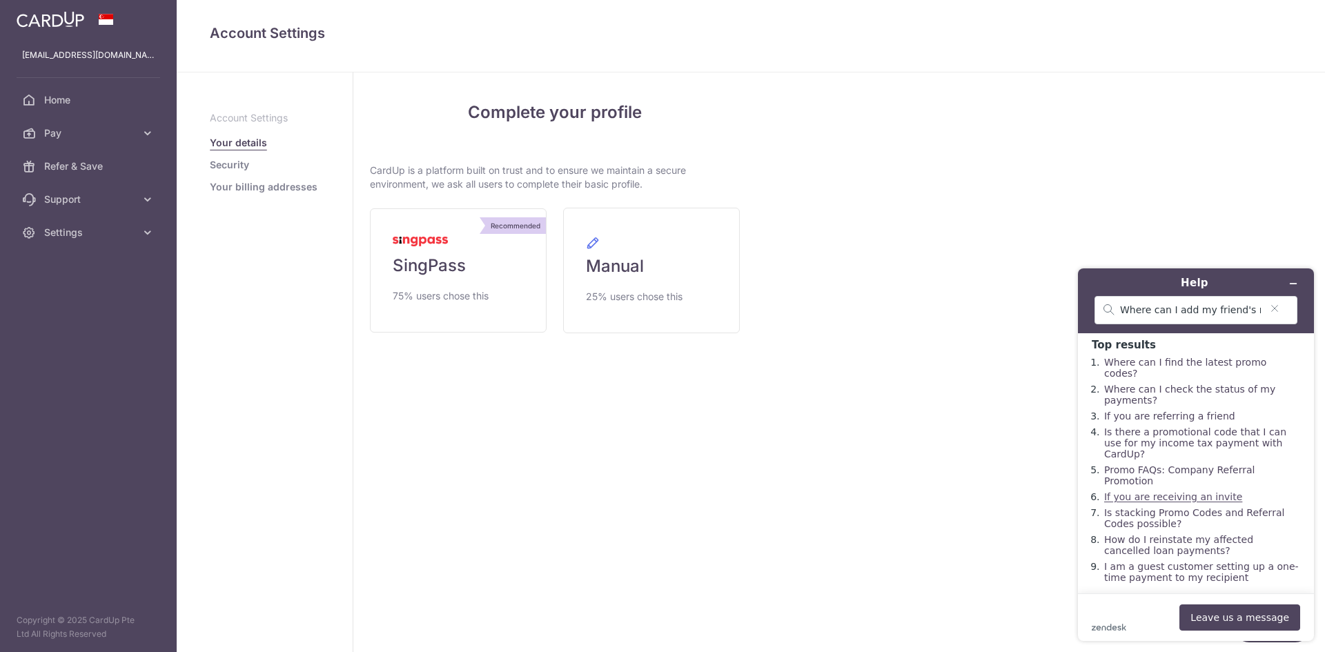
click at [1187, 491] on link "If you are receiving an invite" at bounding box center [1173, 496] width 138 height 11
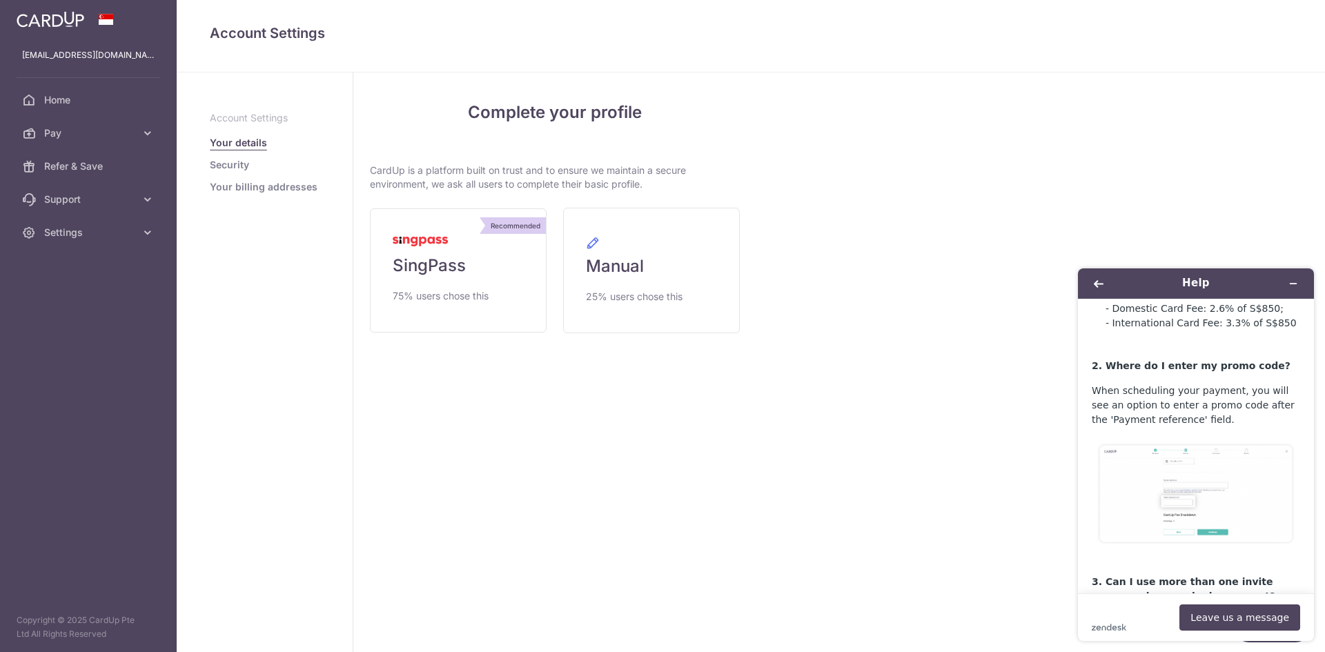
scroll to position [621, 0]
click at [1209, 452] on img at bounding box center [1195, 489] width 208 height 112
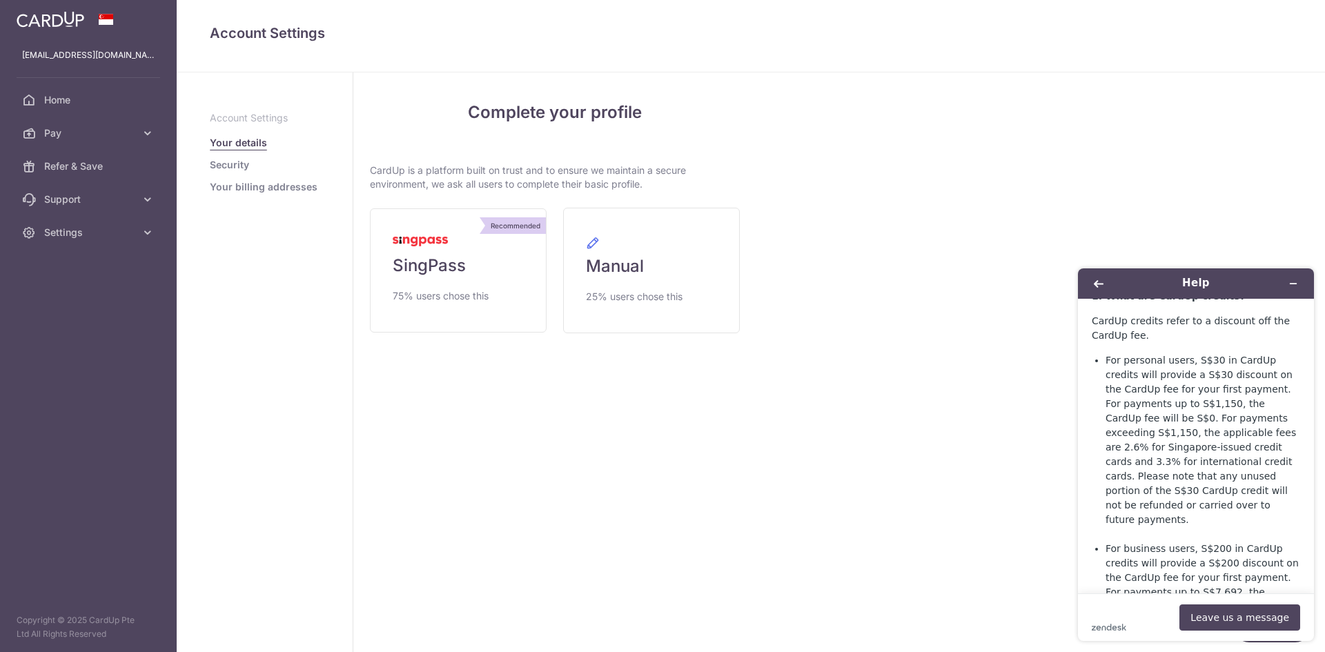
scroll to position [0, 0]
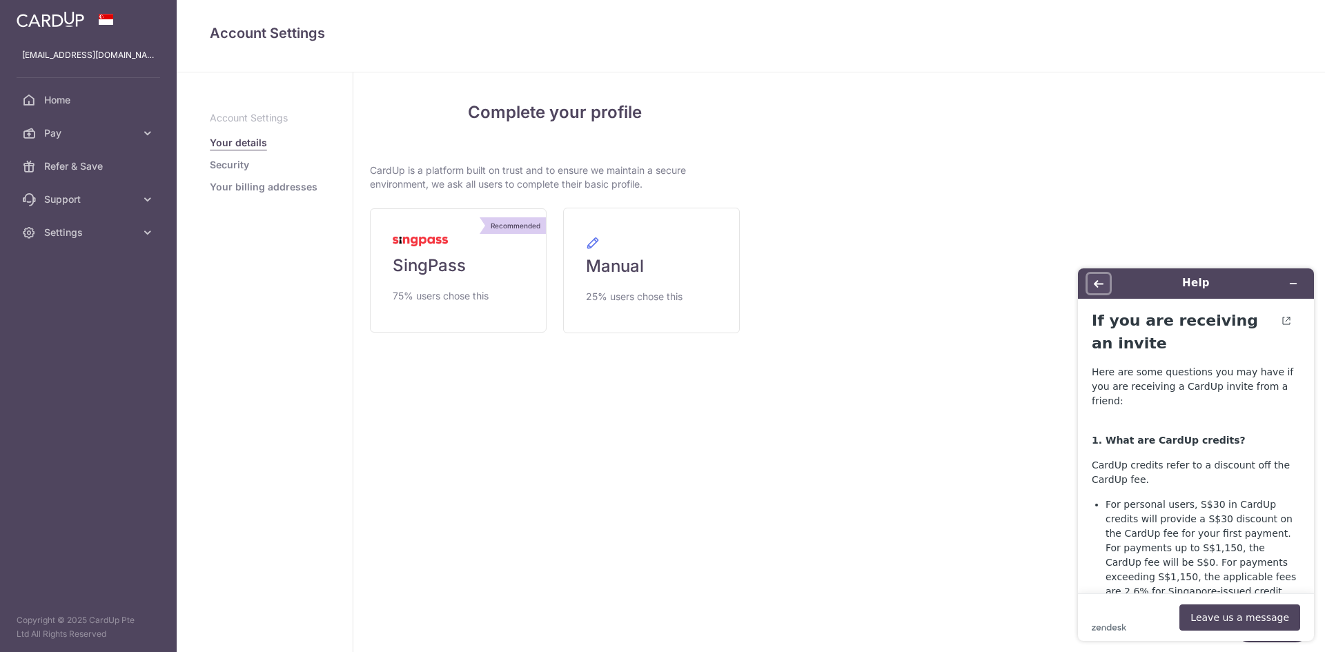
click at [1105, 283] on button "Back" at bounding box center [1098, 283] width 22 height 19
